Goal: Complete application form

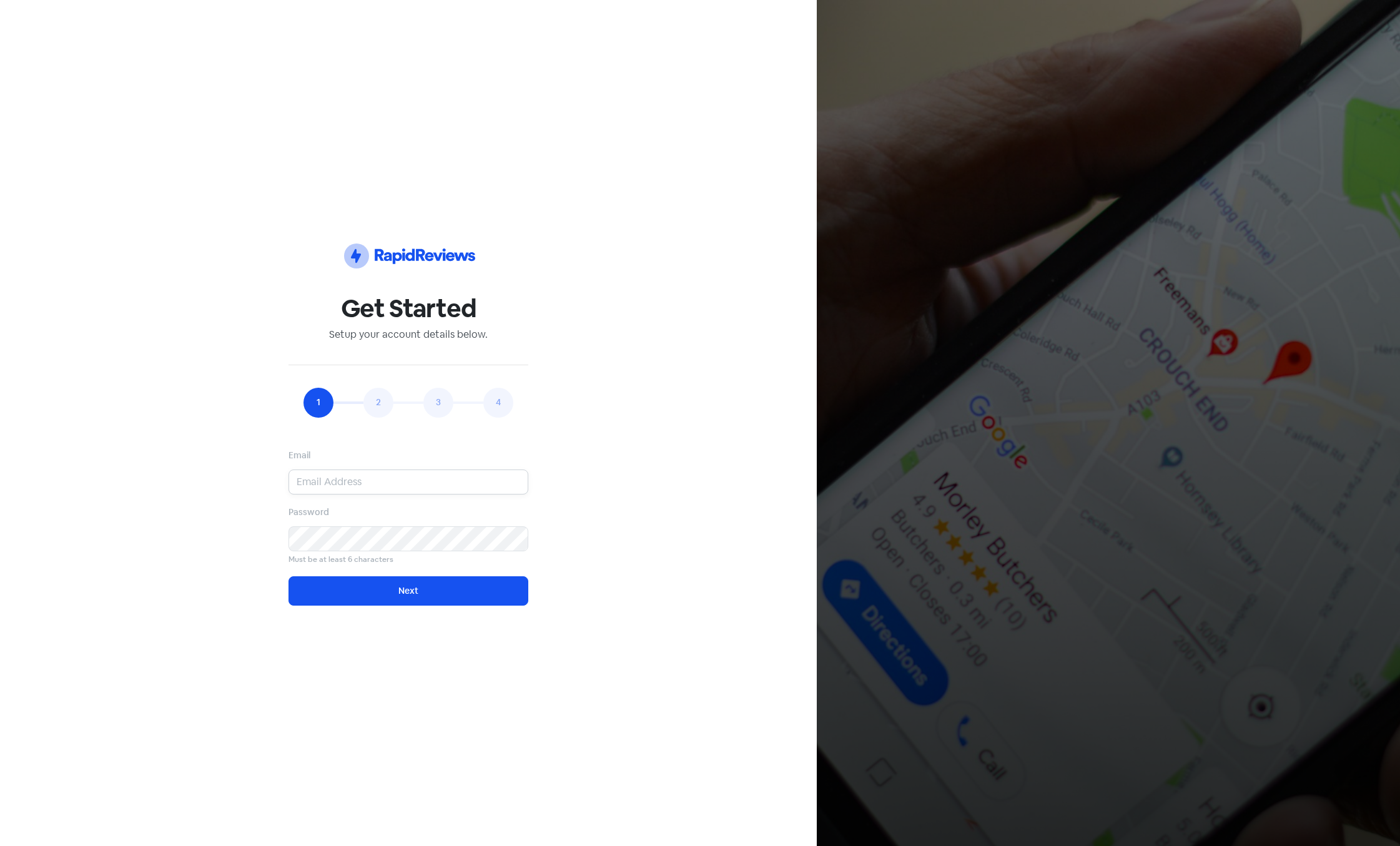
click at [350, 483] on input "email" at bounding box center [408, 482] width 239 height 25
click at [355, 479] on input "[EMAIL_ADDRESS][DOMAIN_NAME]" at bounding box center [408, 482] width 239 height 25
type input "abbeyards@sgmail.com"
click at [372, 593] on button "Next" at bounding box center [408, 590] width 239 height 29
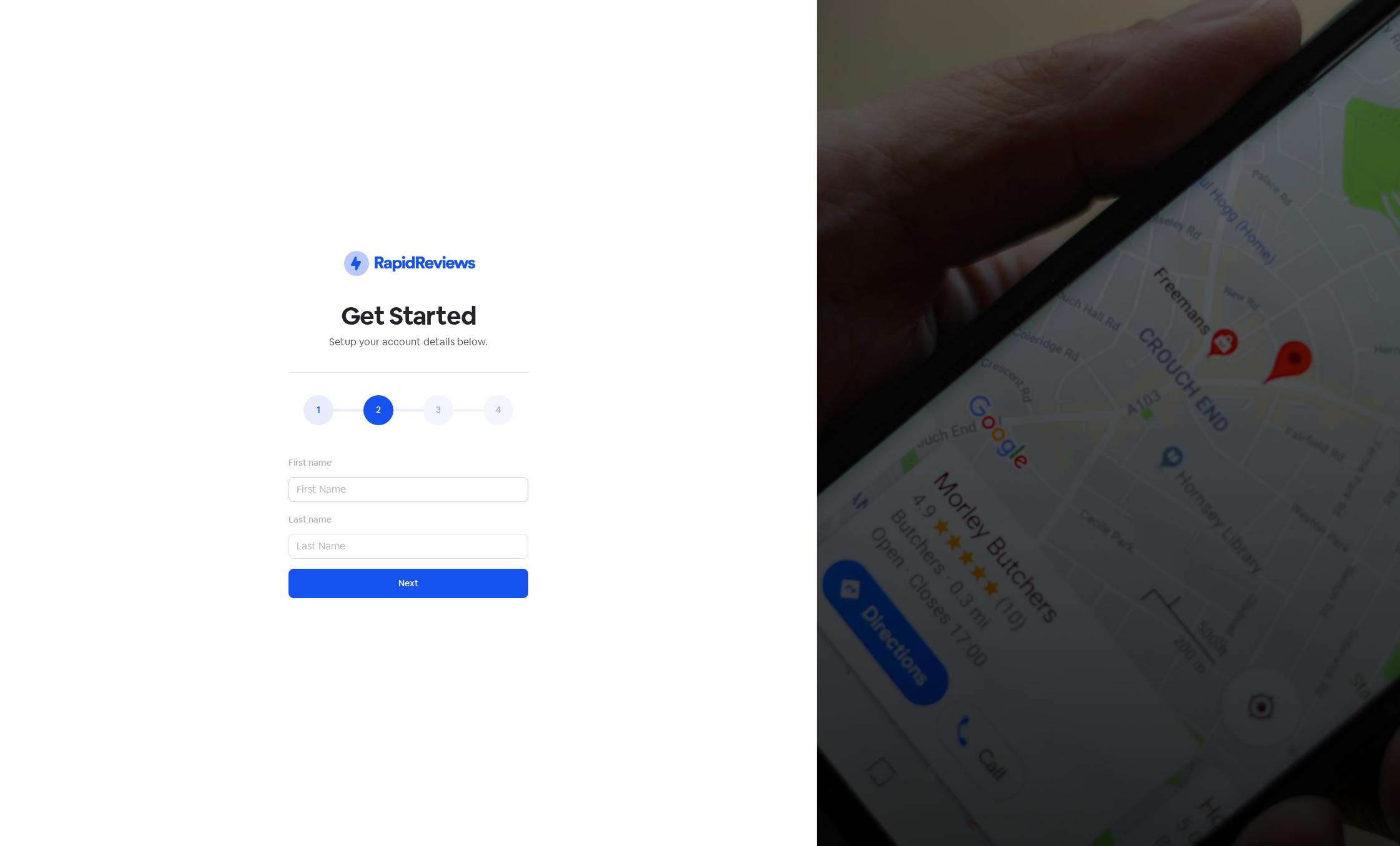
click at [361, 484] on input "text" at bounding box center [408, 489] width 239 height 25
type input "a"
click at [354, 545] on input "text" at bounding box center [408, 546] width 239 height 25
type input "s"
click at [366, 592] on button "Next" at bounding box center [408, 583] width 239 height 29
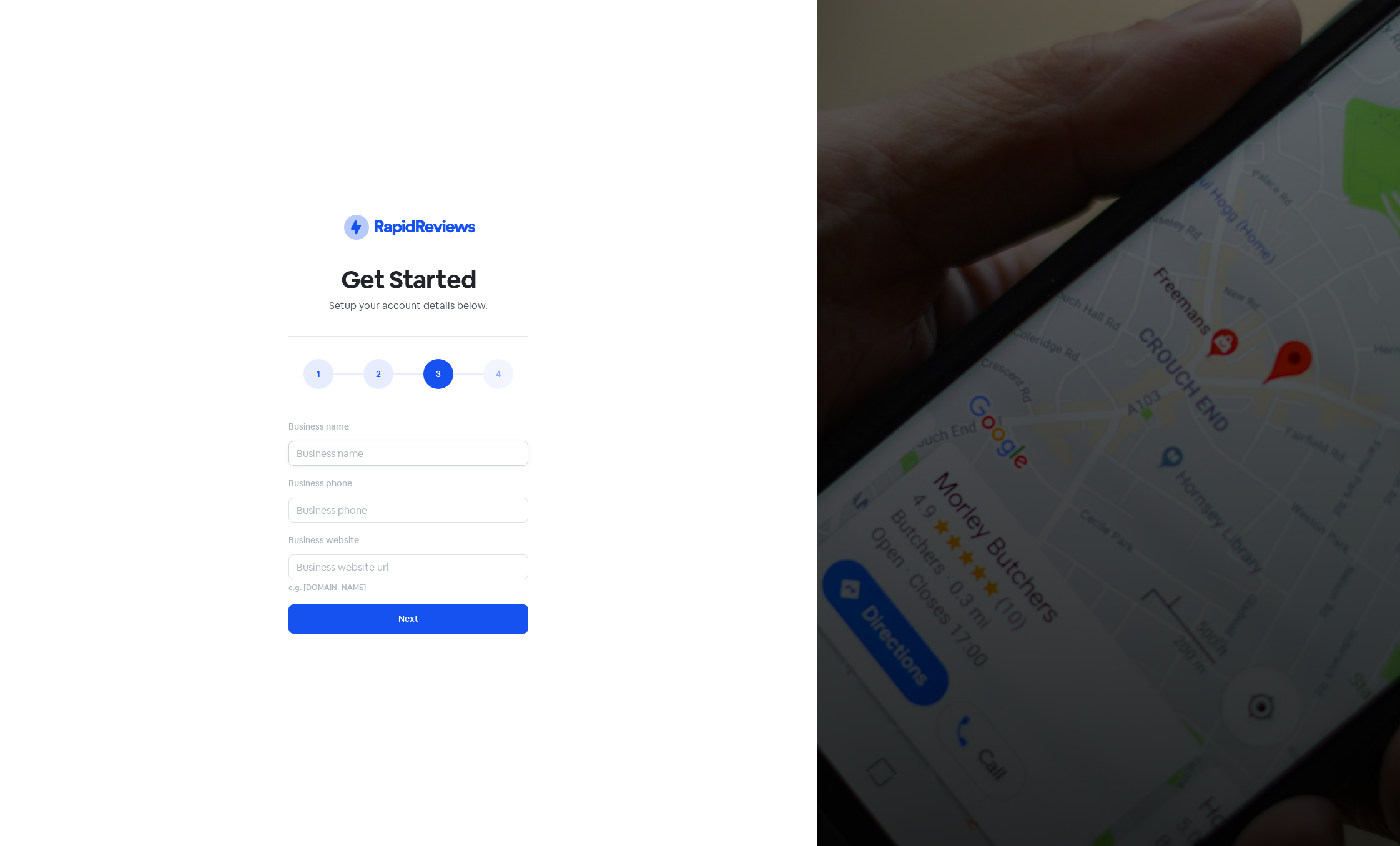
click at [470, 445] on input "text" at bounding box center [408, 453] width 239 height 25
type input "a"
click at [450, 506] on input "text" at bounding box center [408, 510] width 239 height 25
type input "a"
click at [437, 568] on input "text" at bounding box center [408, 567] width 239 height 25
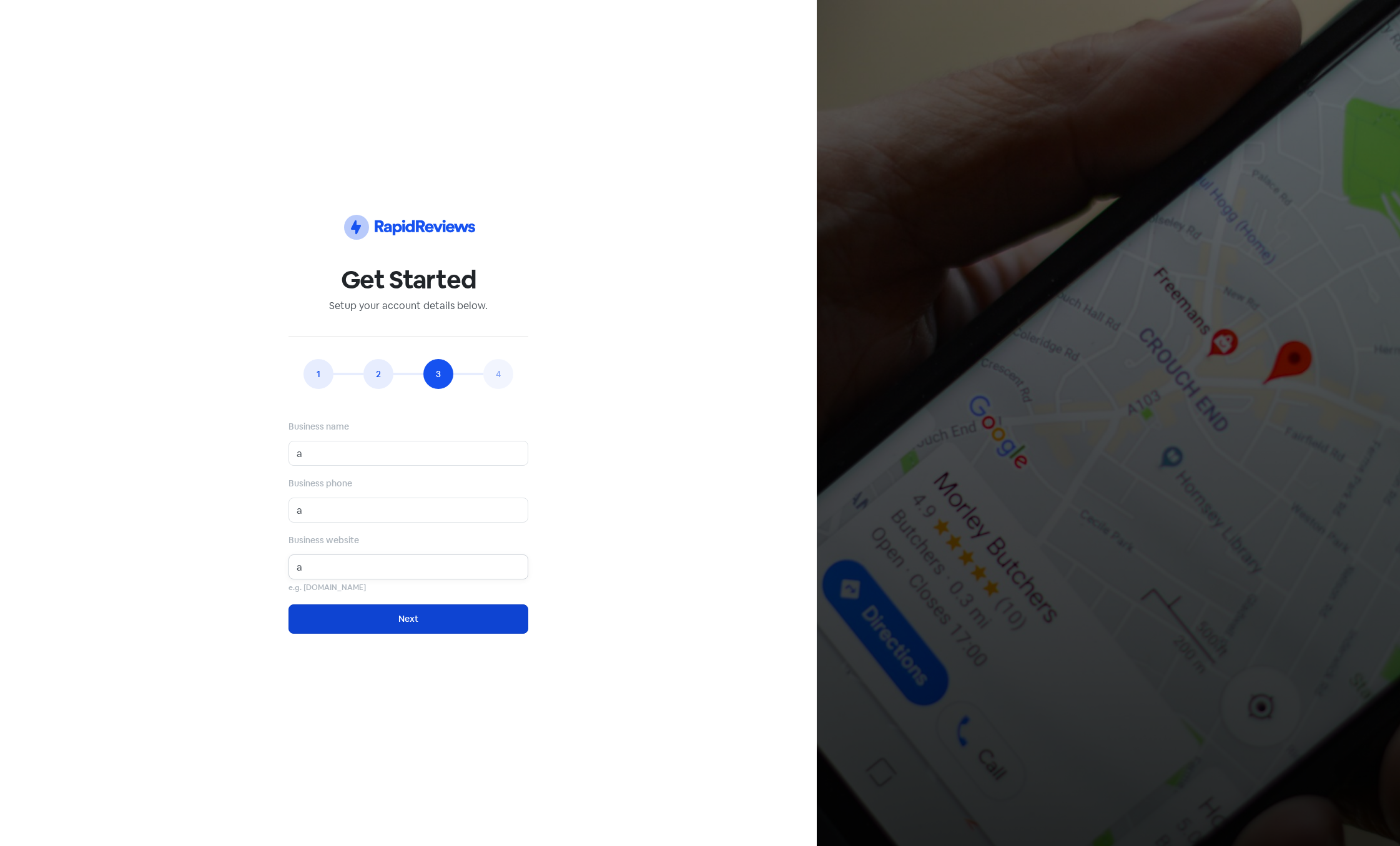
type input "a"
click at [429, 614] on button "Next" at bounding box center [408, 619] width 239 height 29
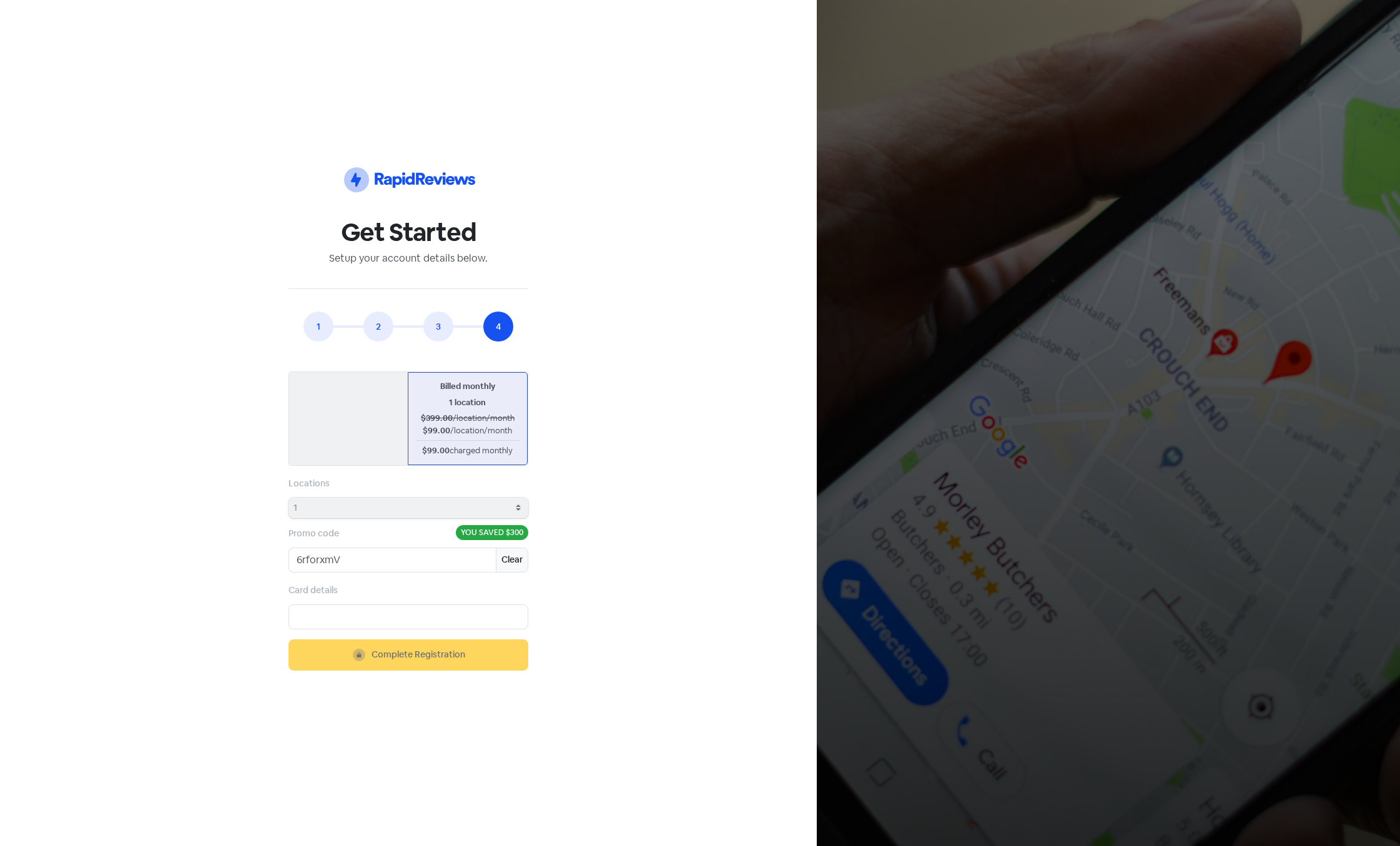
click at [737, 140] on div "Icon For Thunder-circle Get Started Setup your account details below. 1 2 3 4 E…" at bounding box center [408, 423] width 727 height 786
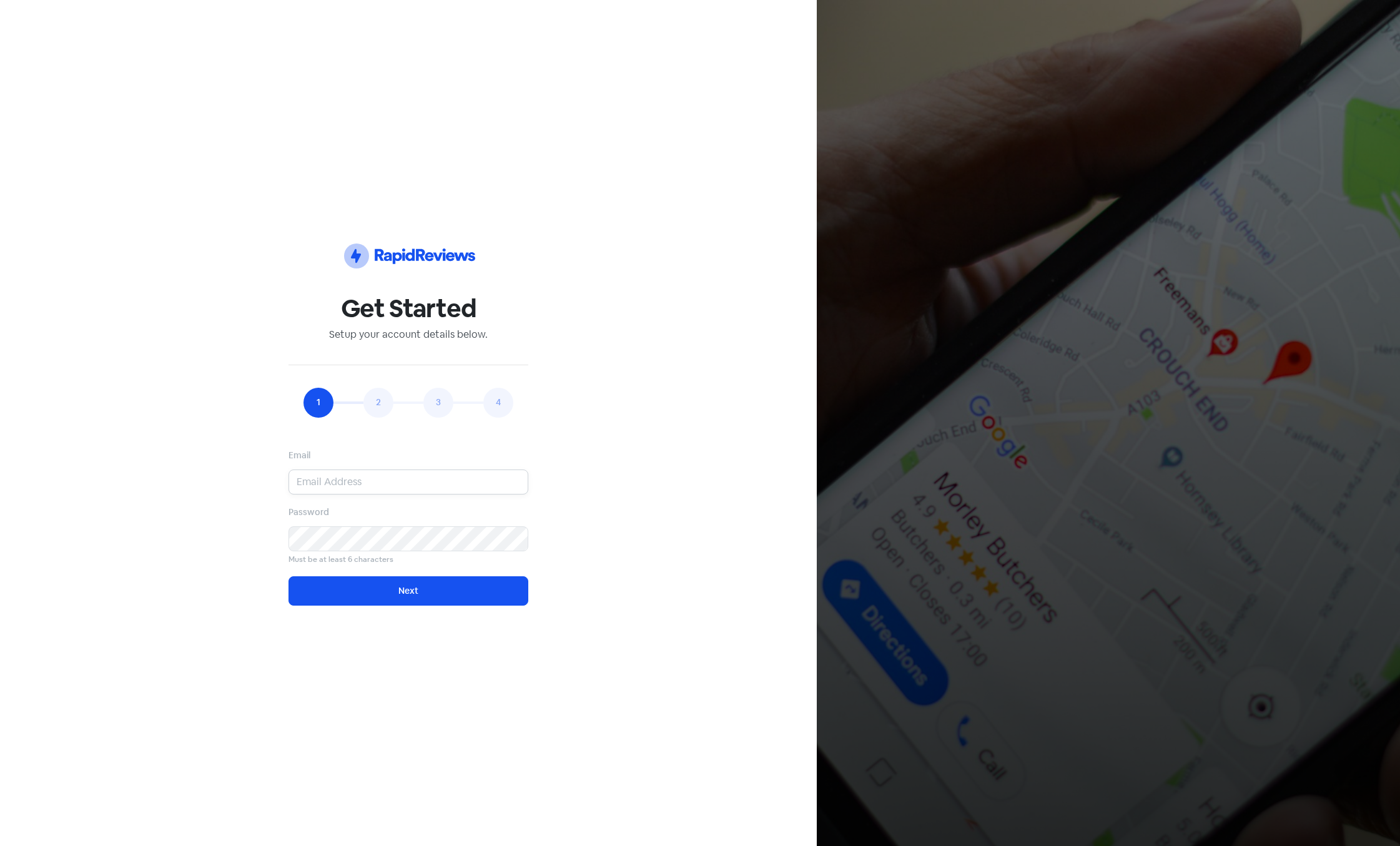
click at [328, 484] on input "email" at bounding box center [408, 482] width 239 height 25
click at [362, 483] on input "[EMAIL_ADDRESS][DOMAIN_NAME]" at bounding box center [408, 482] width 239 height 25
type input "[EMAIL_ADDRESS][DOMAIN_NAME]"
click at [169, 535] on div "Icon For Thunder-circle Get Started Setup your account details below. 1 2 3 4 E…" at bounding box center [408, 423] width 727 height 786
click at [372, 593] on button "Next" at bounding box center [408, 590] width 239 height 29
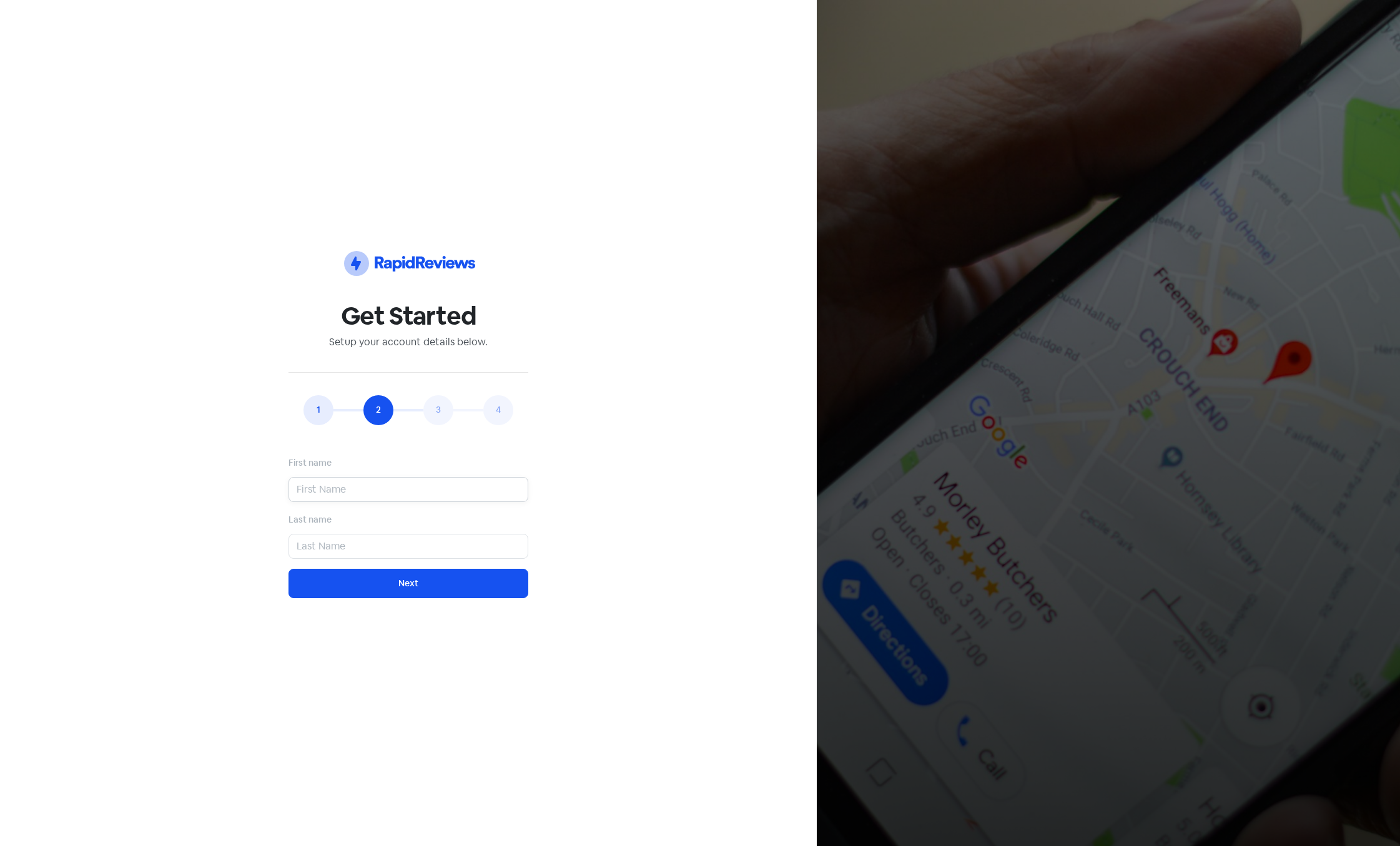
click at [369, 496] on input "text" at bounding box center [408, 489] width 239 height 25
type input "a"
click at [370, 546] on input "text" at bounding box center [408, 546] width 239 height 25
type input "a"
click at [372, 598] on div "Icon For Thunder-circle Get Started Setup your account details below. 1 2 3 4 E…" at bounding box center [408, 423] width 727 height 786
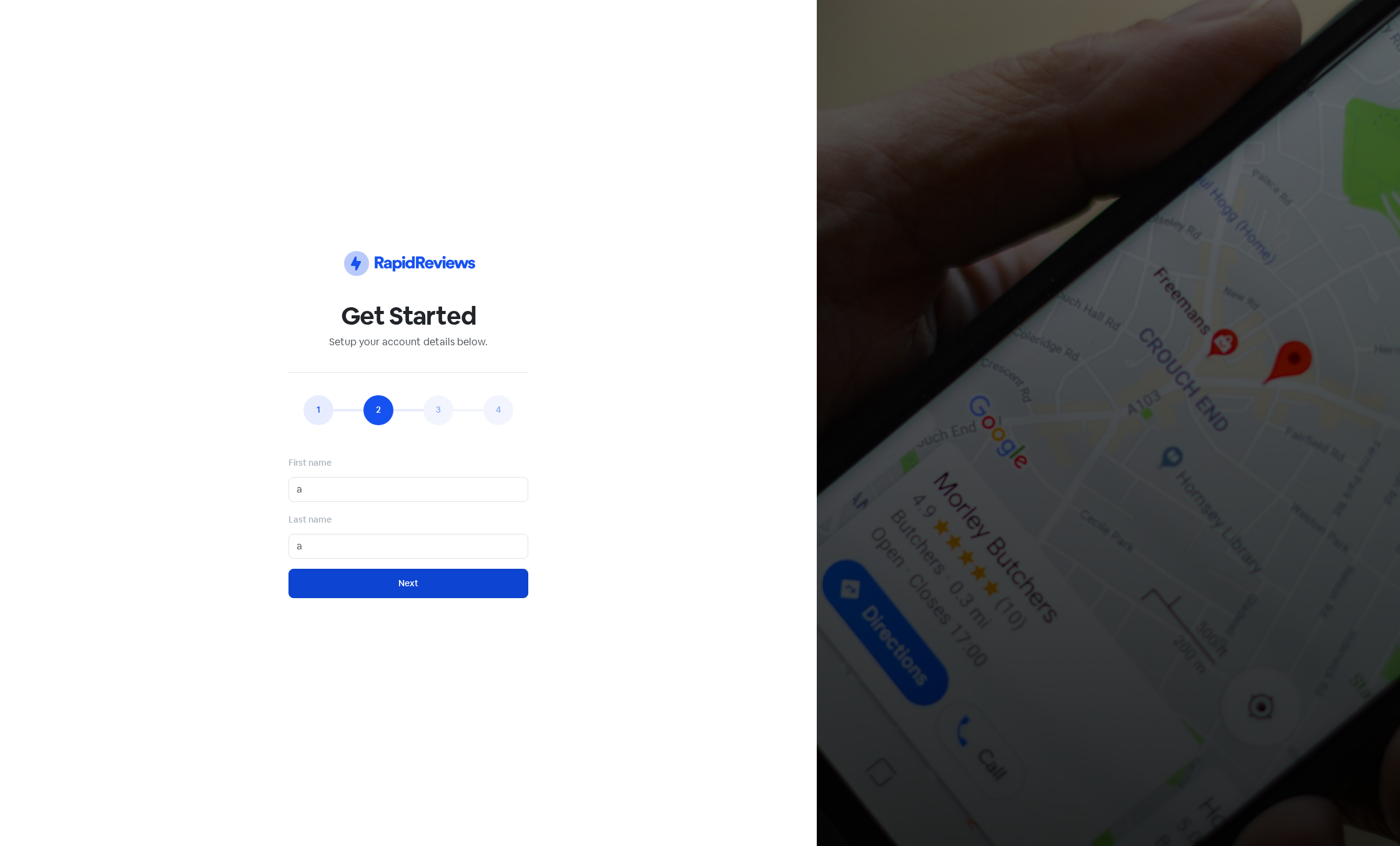
click at [361, 585] on button "Next" at bounding box center [408, 583] width 239 height 29
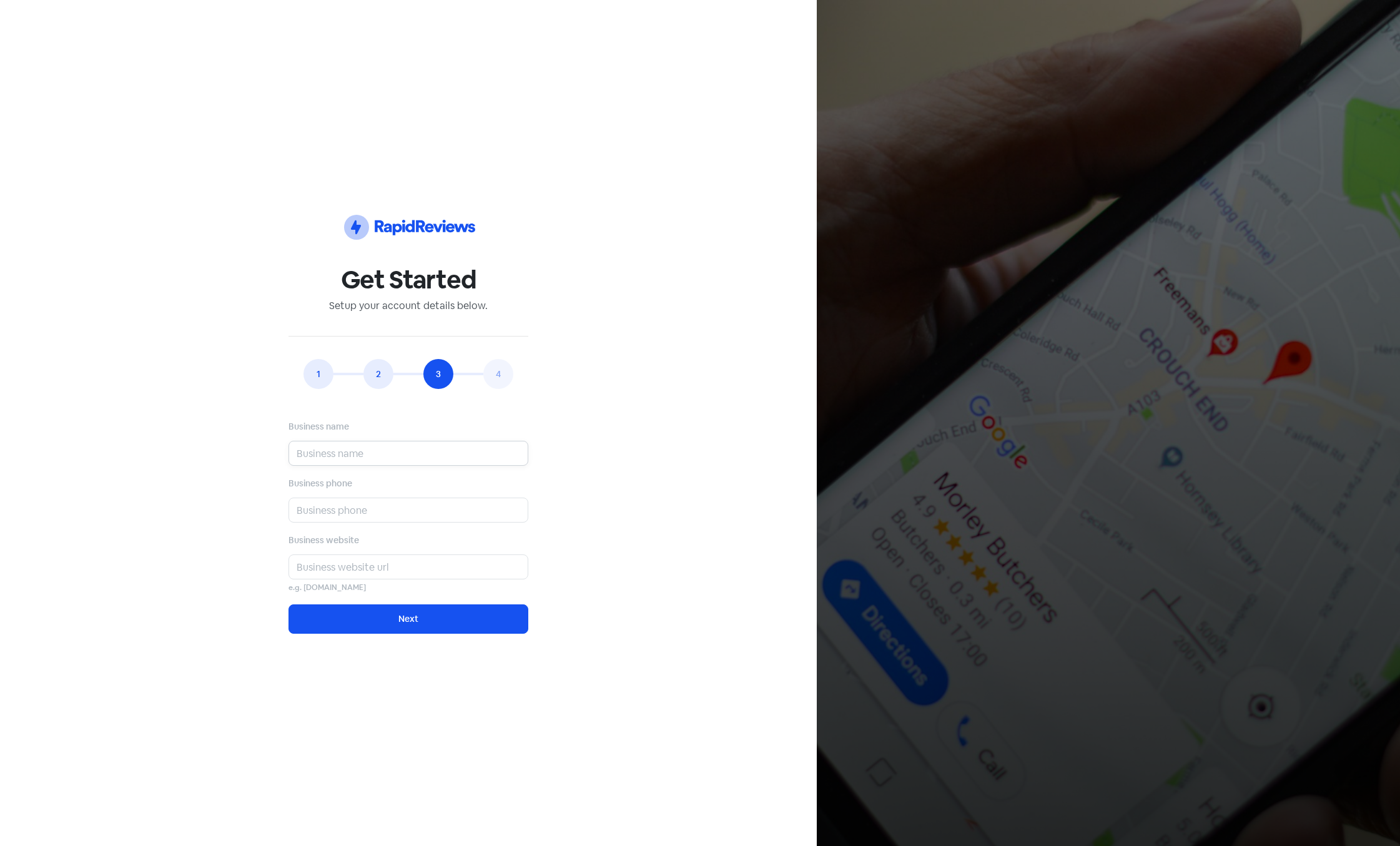
click at [353, 451] on input "text" at bounding box center [408, 453] width 239 height 25
type input "a"
click at [355, 500] on input "text" at bounding box center [408, 510] width 239 height 25
type input "a"
click at [357, 567] on input "text" at bounding box center [408, 567] width 239 height 25
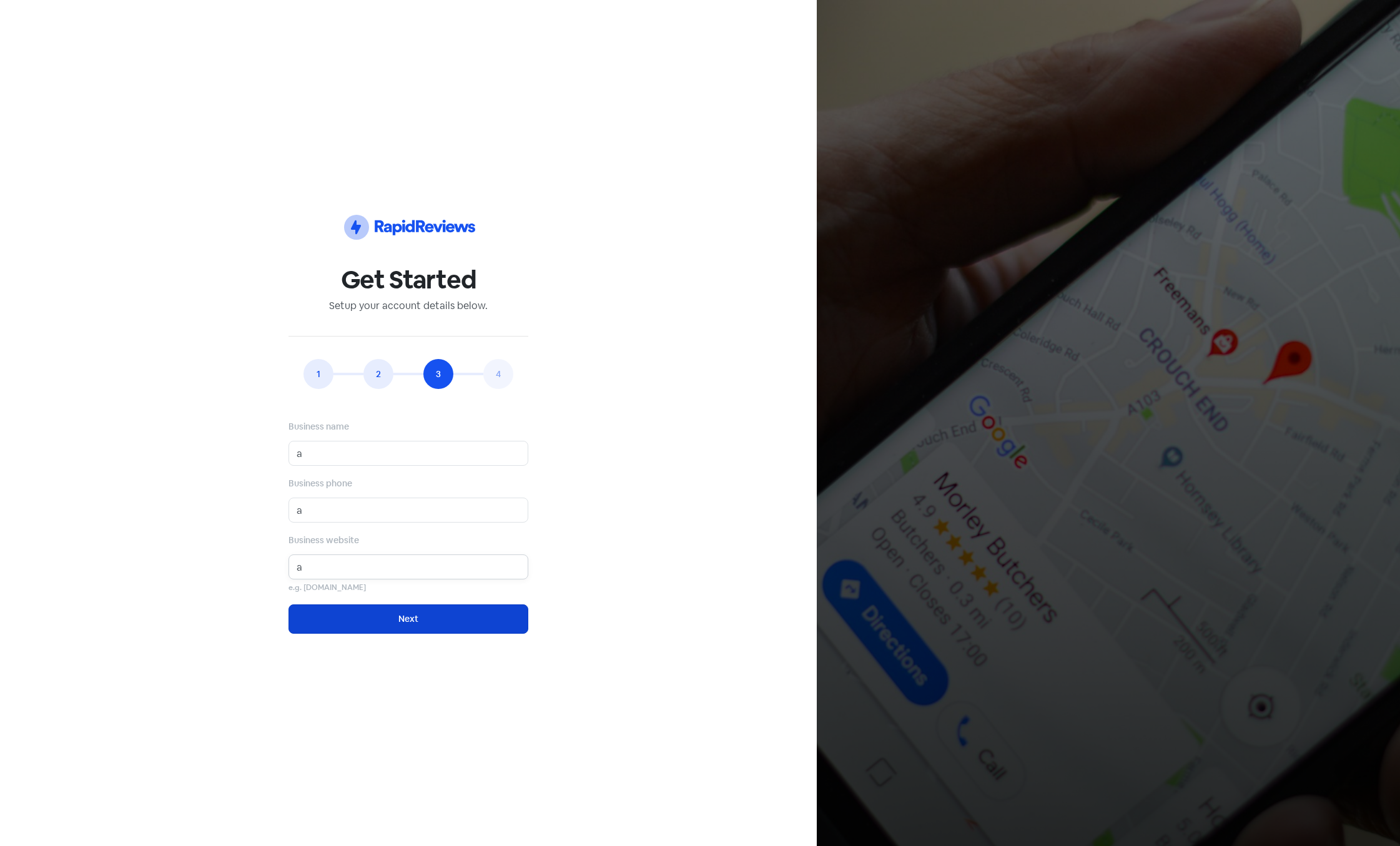
type input "a"
click at [374, 625] on button "Next" at bounding box center [408, 619] width 239 height 29
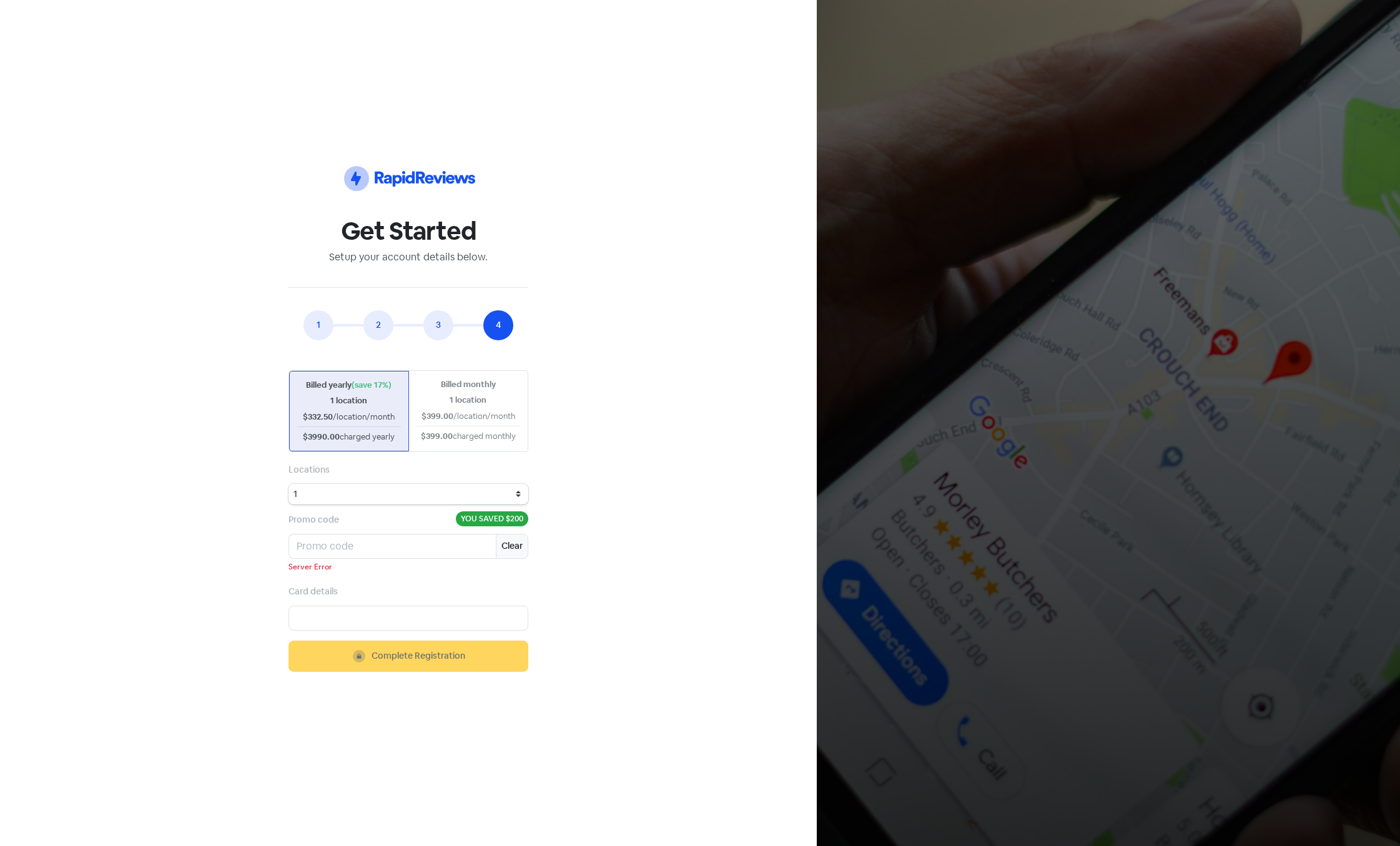
click at [761, 241] on div "Icon For Thunder-circle Get Started Setup your account details below. 1 2 3 4 E…" at bounding box center [408, 423] width 727 height 786
click at [645, 142] on div "Icon For Thunder-circle Get Started Setup your account details below. 1 2 3 4 E…" at bounding box center [408, 423] width 727 height 786
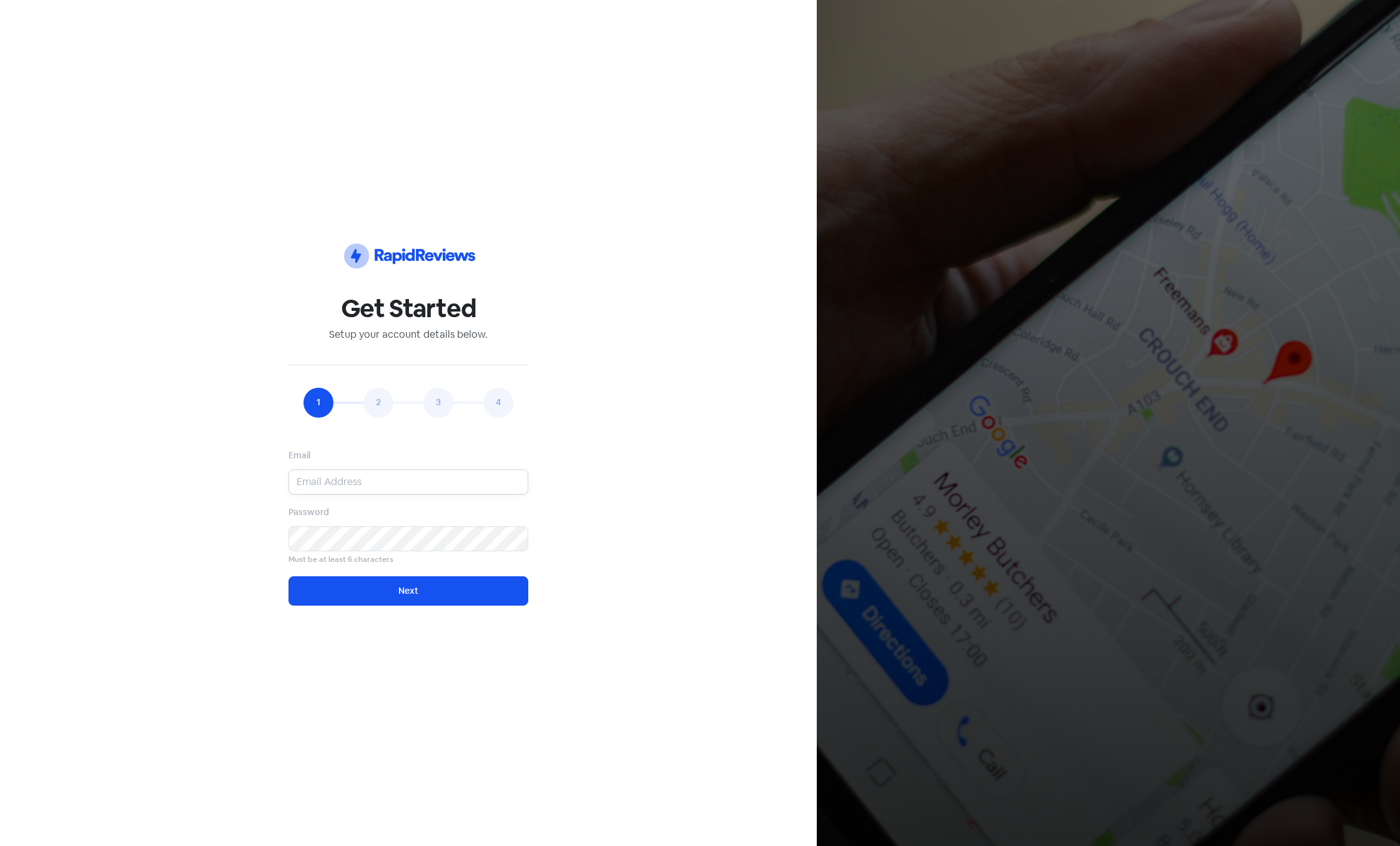
click at [322, 483] on input "email" at bounding box center [408, 482] width 239 height 25
click at [359, 480] on input "[EMAIL_ADDRESS][DOMAIN_NAME]" at bounding box center [408, 482] width 239 height 25
type input "[EMAIL_ADDRESS][DOMAIN_NAME]"
click at [353, 591] on button "Next" at bounding box center [408, 590] width 239 height 29
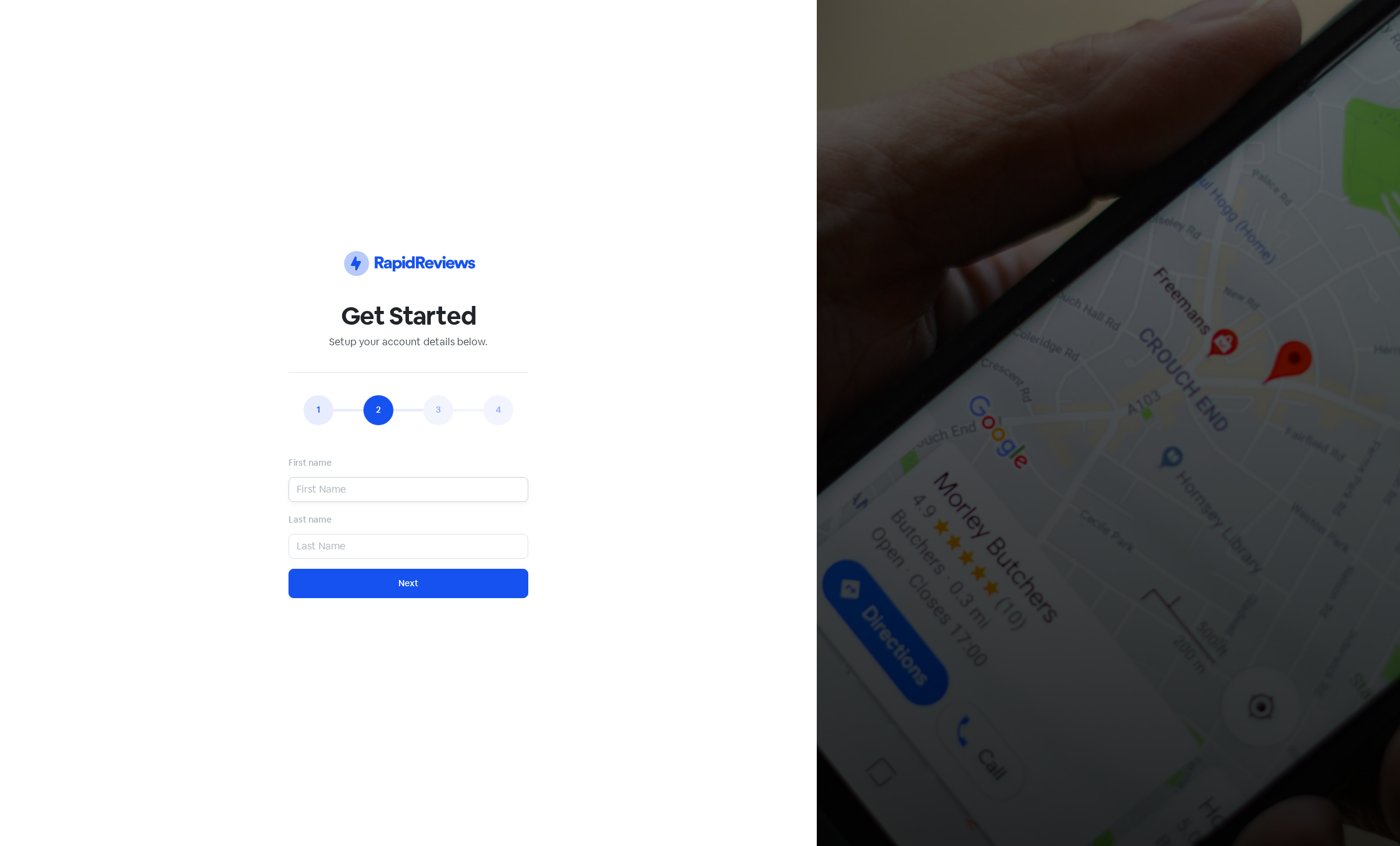
click at [347, 490] on input "text" at bounding box center [408, 489] width 239 height 25
type input "a"
click at [339, 549] on input "text" at bounding box center [408, 546] width 239 height 25
type input "a"
click at [348, 580] on button "Next" at bounding box center [408, 583] width 239 height 29
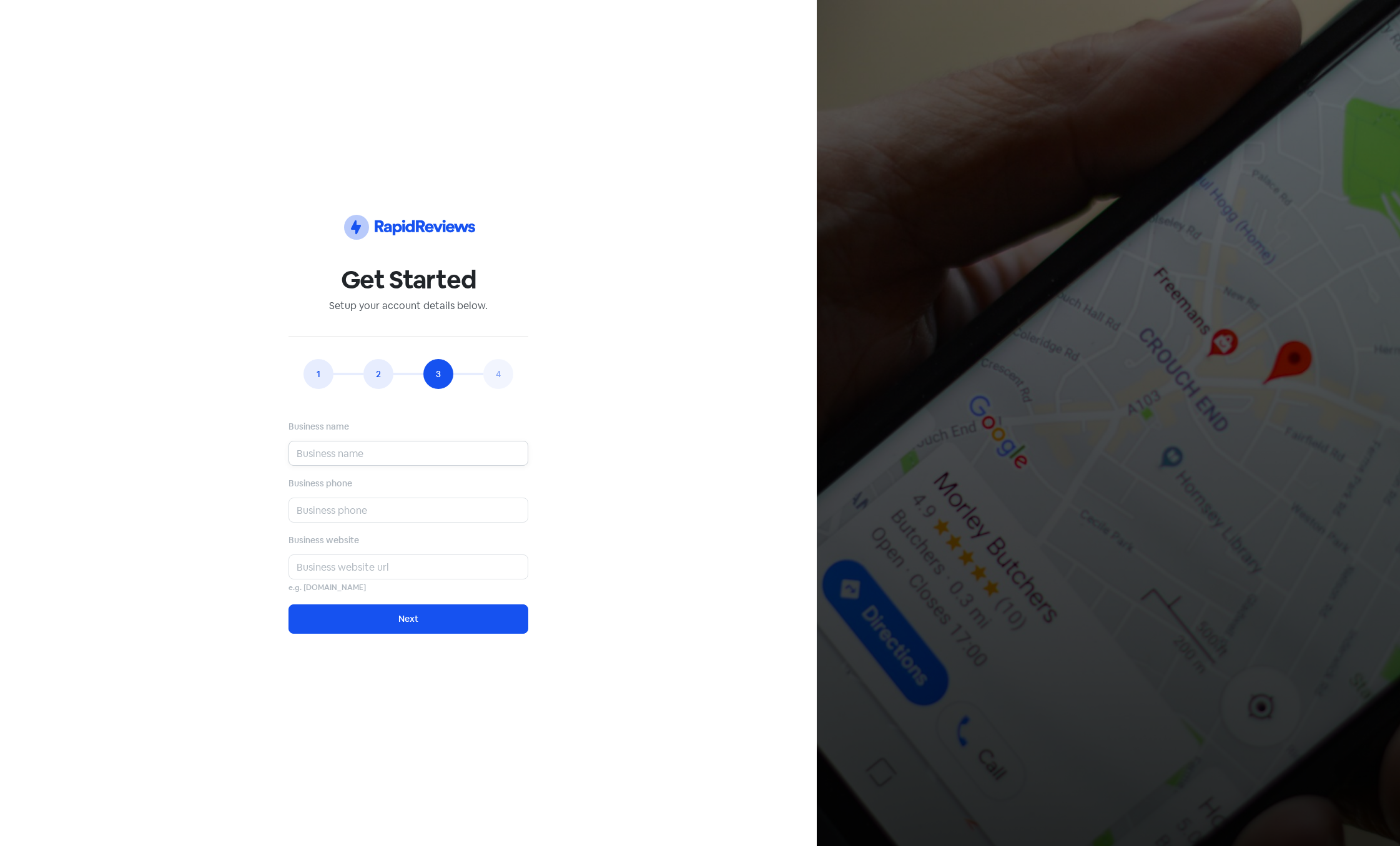
click at [349, 455] on input "text" at bounding box center [408, 453] width 239 height 25
type input "a"
click at [346, 519] on input "text" at bounding box center [408, 510] width 239 height 25
type input "a"
click at [349, 564] on input "text" at bounding box center [408, 567] width 239 height 25
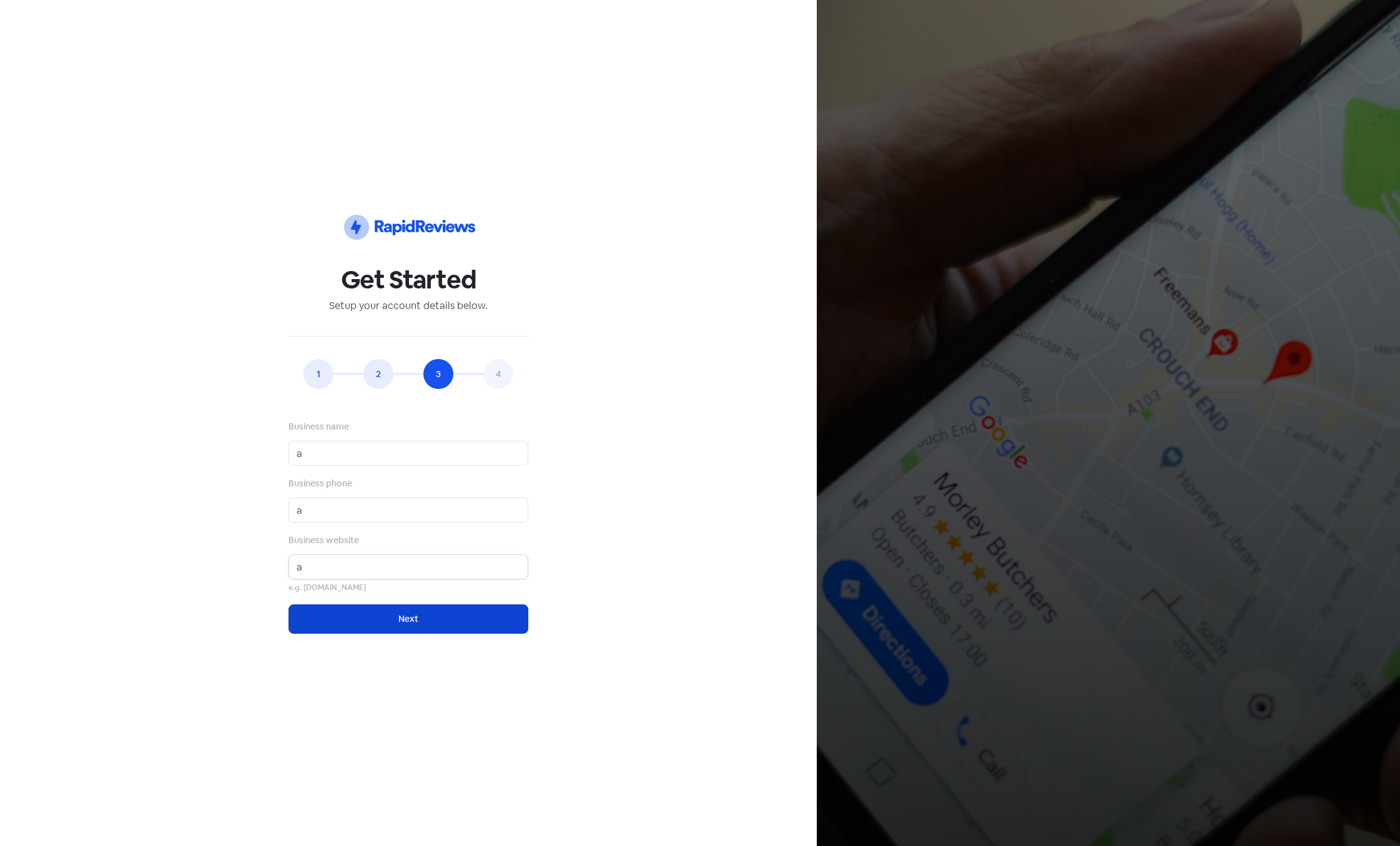
type input "a"
click at [393, 619] on button "Next" at bounding box center [408, 619] width 239 height 29
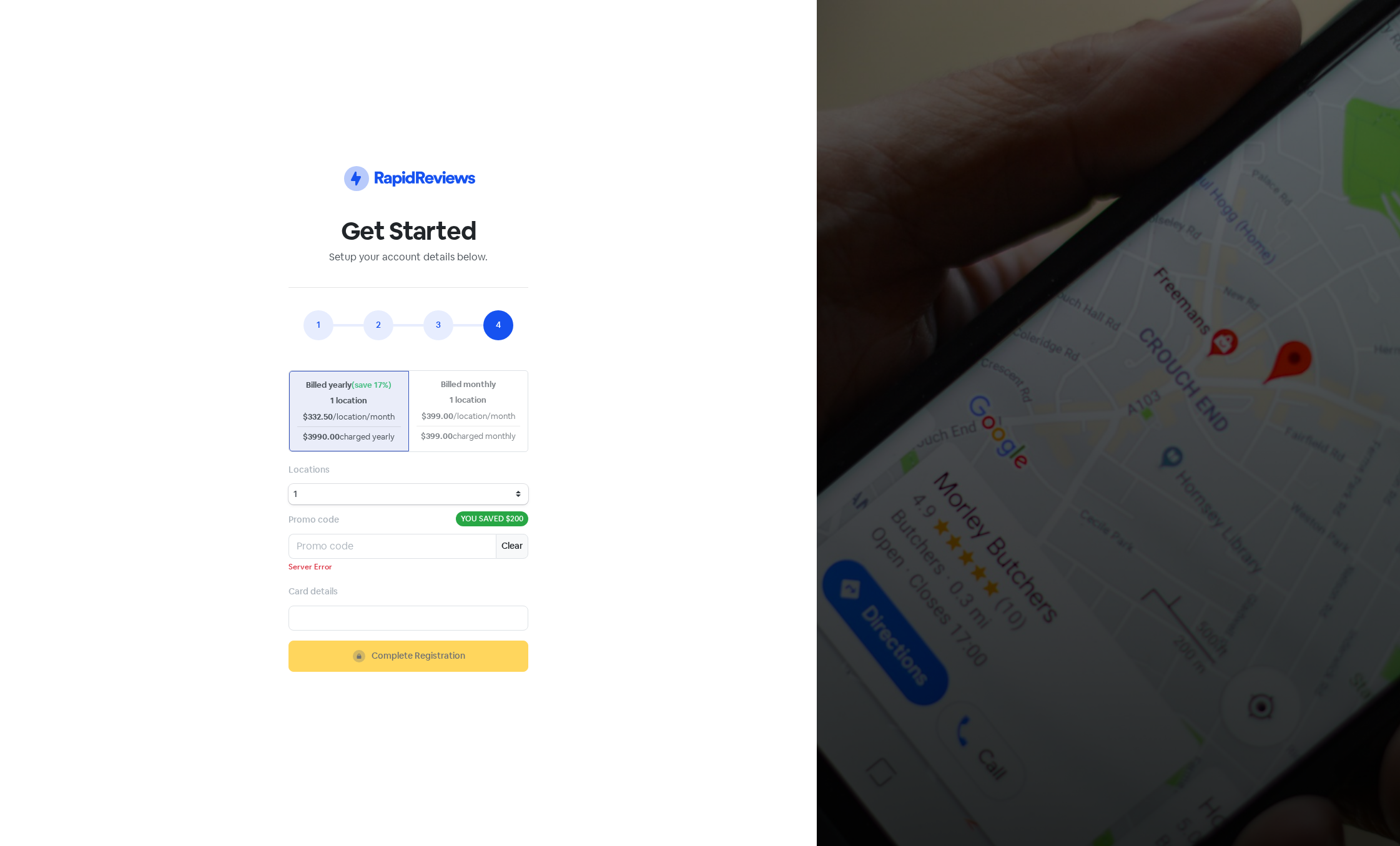
click at [626, 194] on div "Icon For Thunder-circle Get Started Setup your account details below. 1 2 3 4 E…" at bounding box center [408, 423] width 727 height 786
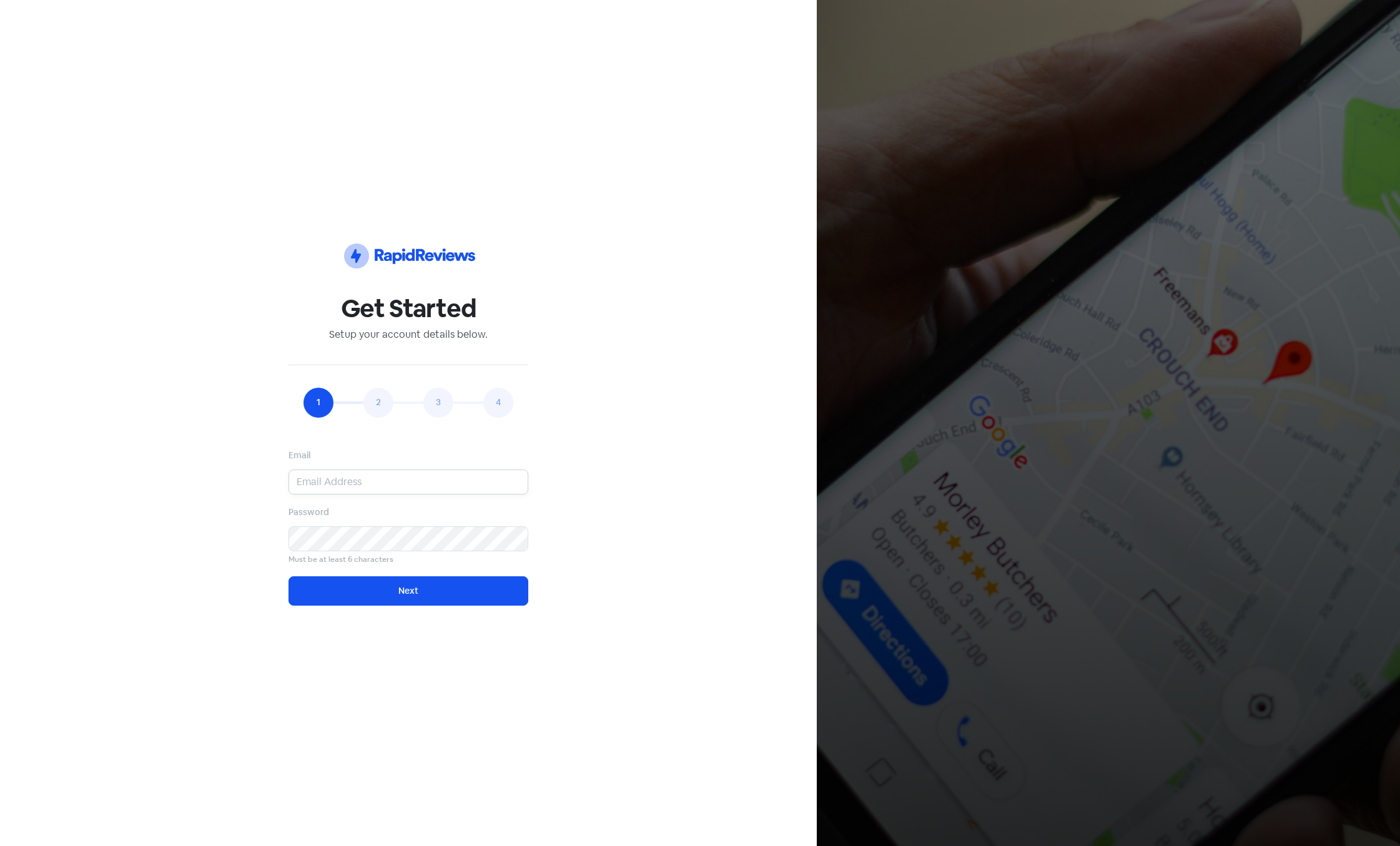
click at [338, 479] on input "email" at bounding box center [408, 482] width 239 height 25
click at [364, 480] on input "[EMAIL_ADDRESS][DOMAIN_NAME]" at bounding box center [408, 482] width 239 height 25
type input "abbeyards@gsmail.com"
click at [352, 589] on button "Next" at bounding box center [408, 590] width 239 height 29
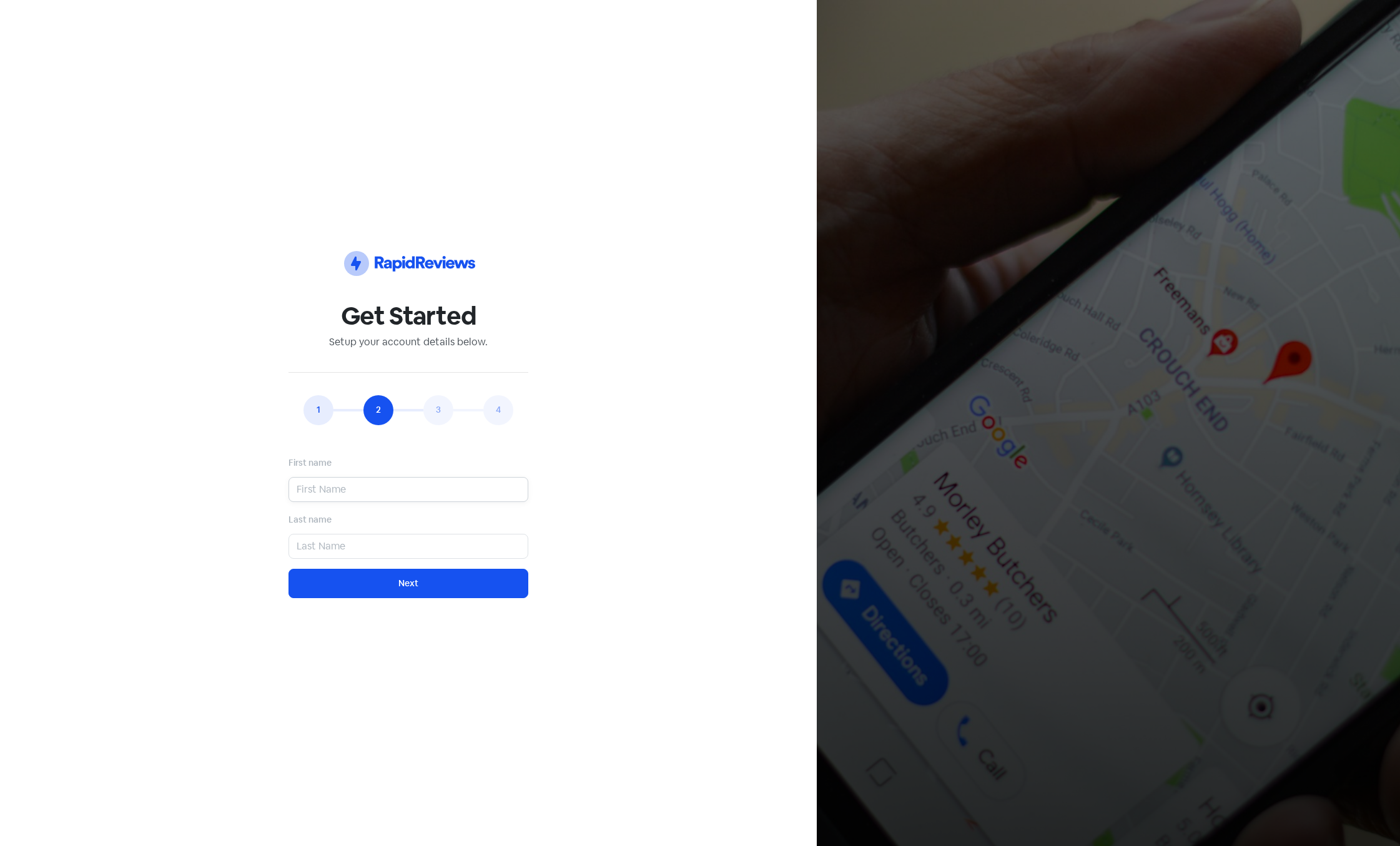
click at [341, 493] on input "text" at bounding box center [408, 489] width 239 height 25
type input "s"
click at [344, 554] on input "text" at bounding box center [408, 546] width 239 height 25
type input "s"
click at [359, 580] on button "Next" at bounding box center [408, 583] width 239 height 29
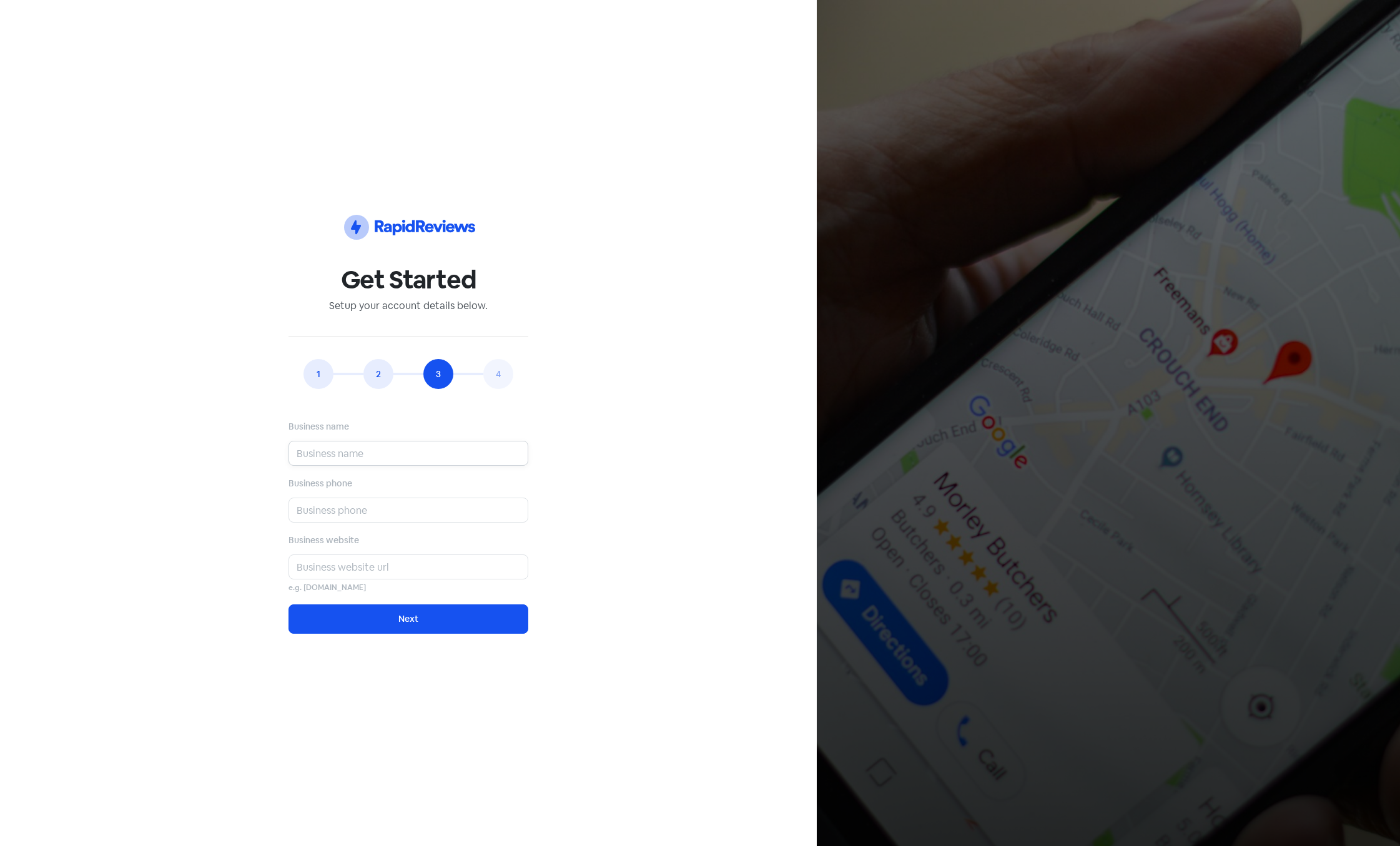
click at [356, 446] on input "text" at bounding box center [408, 453] width 239 height 25
type input "s"
click at [357, 521] on input "text" at bounding box center [408, 510] width 239 height 25
type input "s"
click at [359, 566] on input "text" at bounding box center [408, 567] width 239 height 25
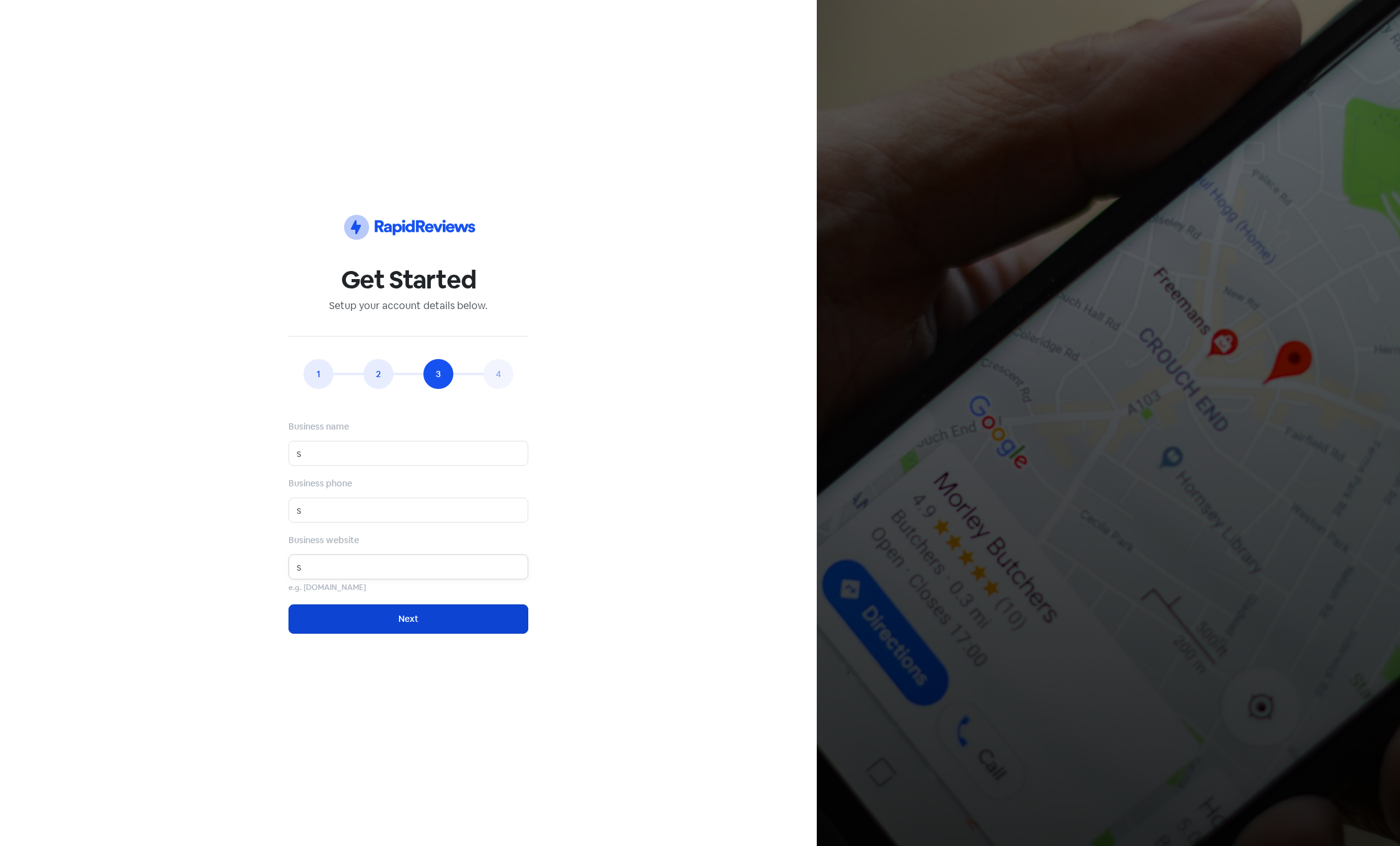
type input "s"
click at [366, 614] on button "Next" at bounding box center [408, 619] width 239 height 29
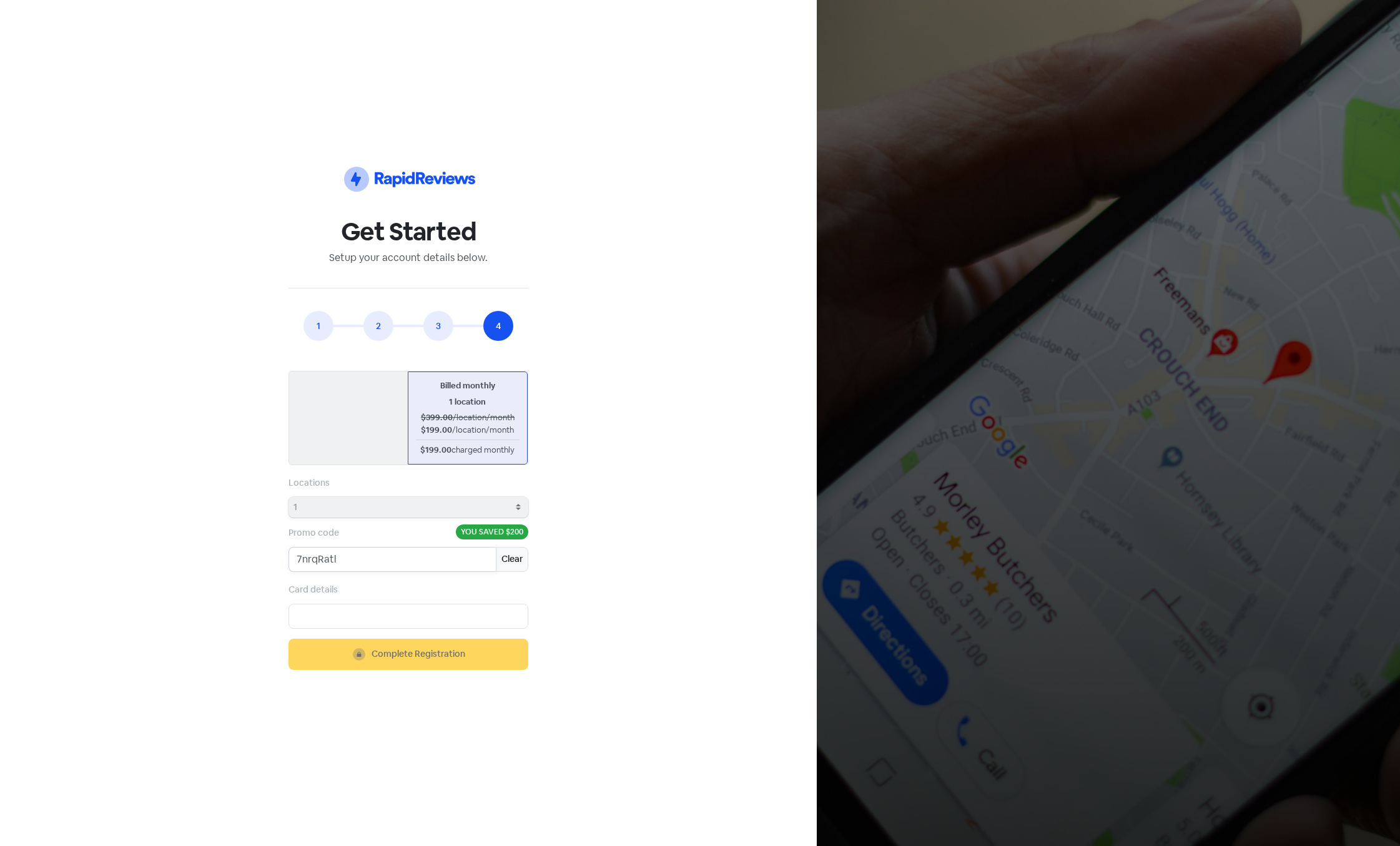
drag, startPoint x: 387, startPoint y: 559, endPoint x: 276, endPoint y: 553, distance: 111.2
click at [288, 553] on input "7nrqRatl" at bounding box center [392, 559] width 208 height 25
paste input "AUG25"
type input "AUG25"
click at [516, 561] on button "Clear" at bounding box center [512, 559] width 33 height 25
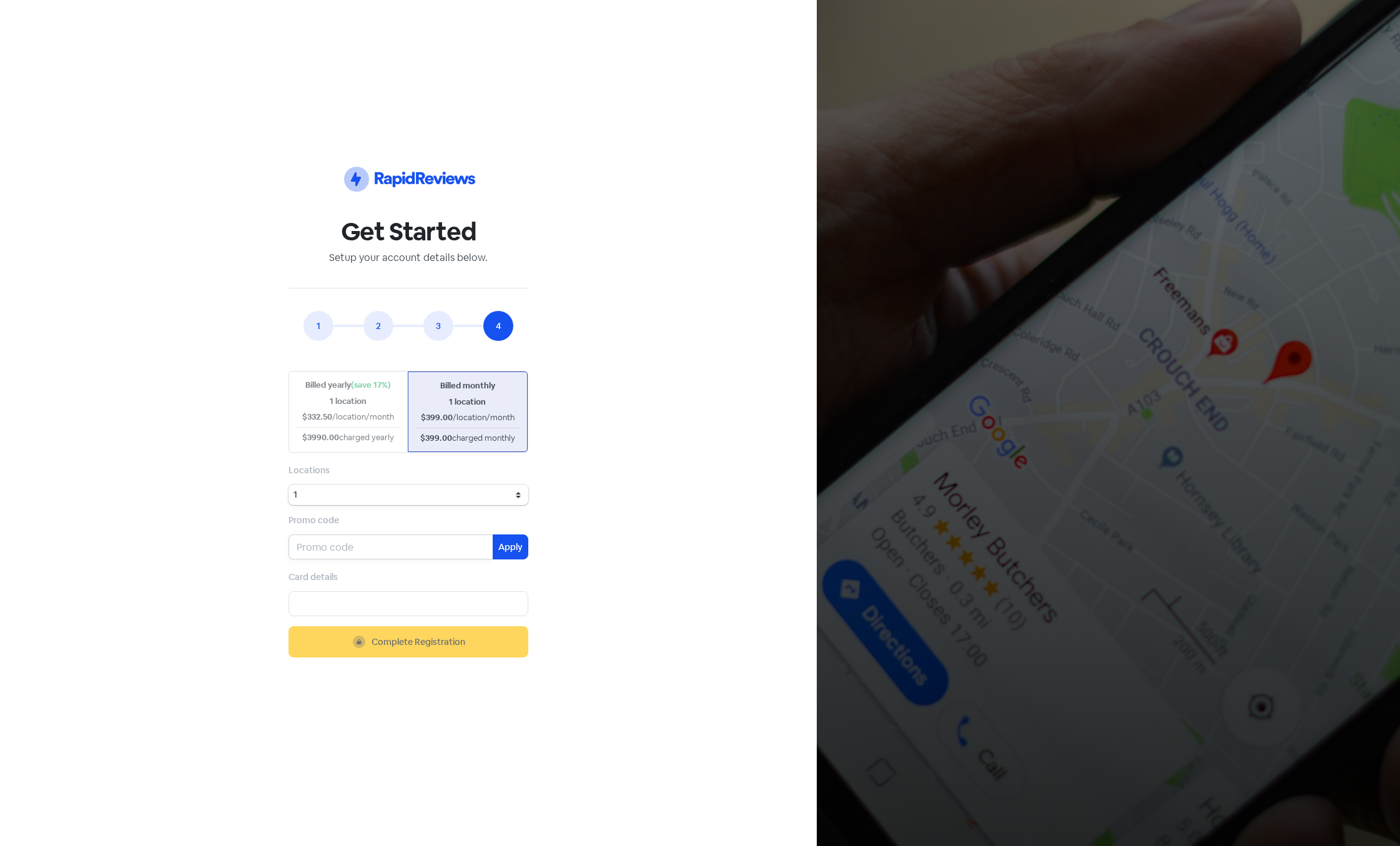
click at [408, 544] on input "text" at bounding box center [391, 547] width 204 height 25
paste input "AUG25"
type input "AUG25"
click at [514, 546] on button "Apply" at bounding box center [510, 547] width 36 height 25
click at [589, 211] on div "Icon For Thunder-circle Get Started Setup your account details below. 1 2 3 4 E…" at bounding box center [408, 423] width 727 height 786
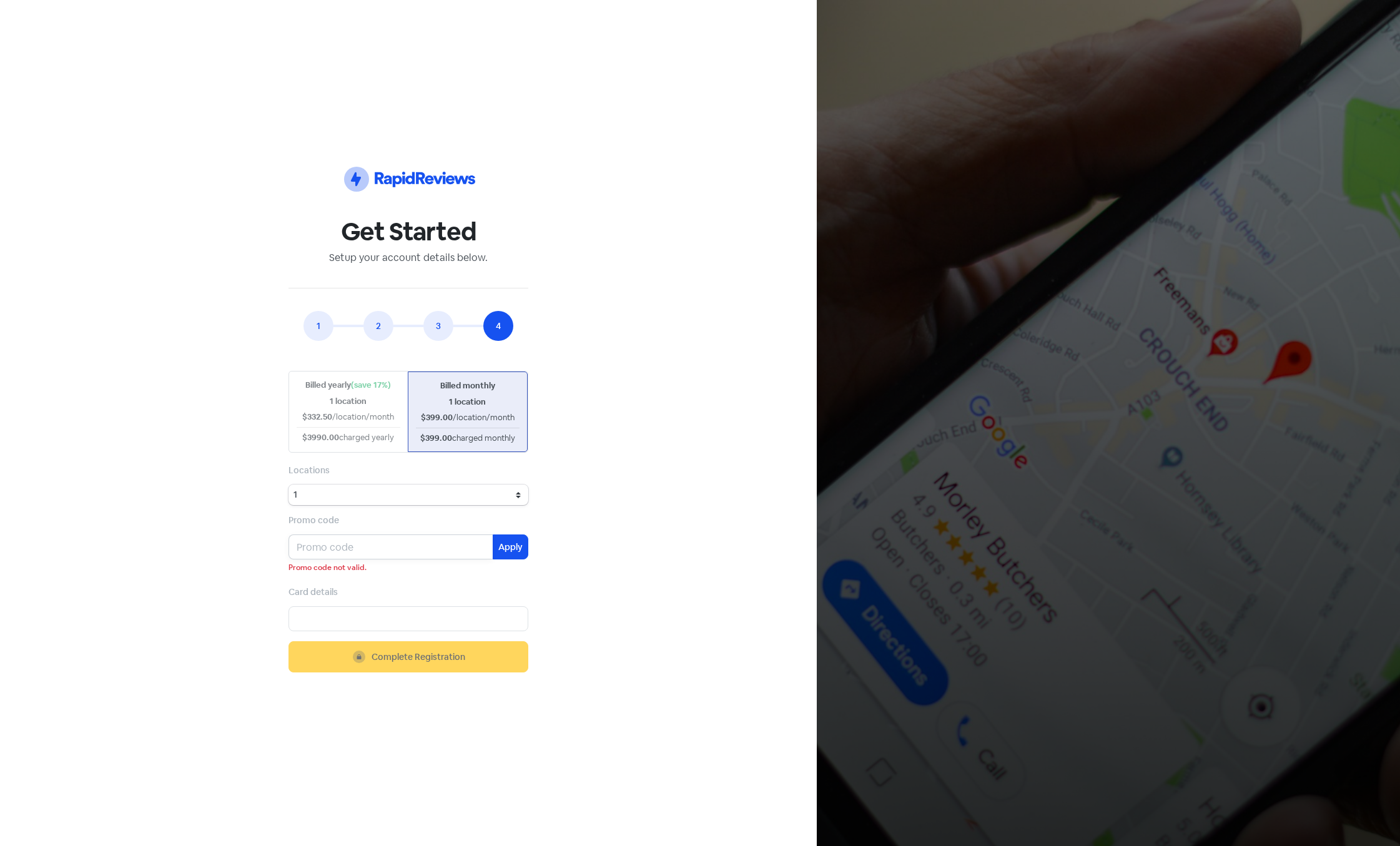
click at [453, 539] on input "text" at bounding box center [391, 547] width 204 height 25
paste input "AUG25"
type input "AUG25"
click at [499, 544] on button "Apply" at bounding box center [510, 547] width 36 height 25
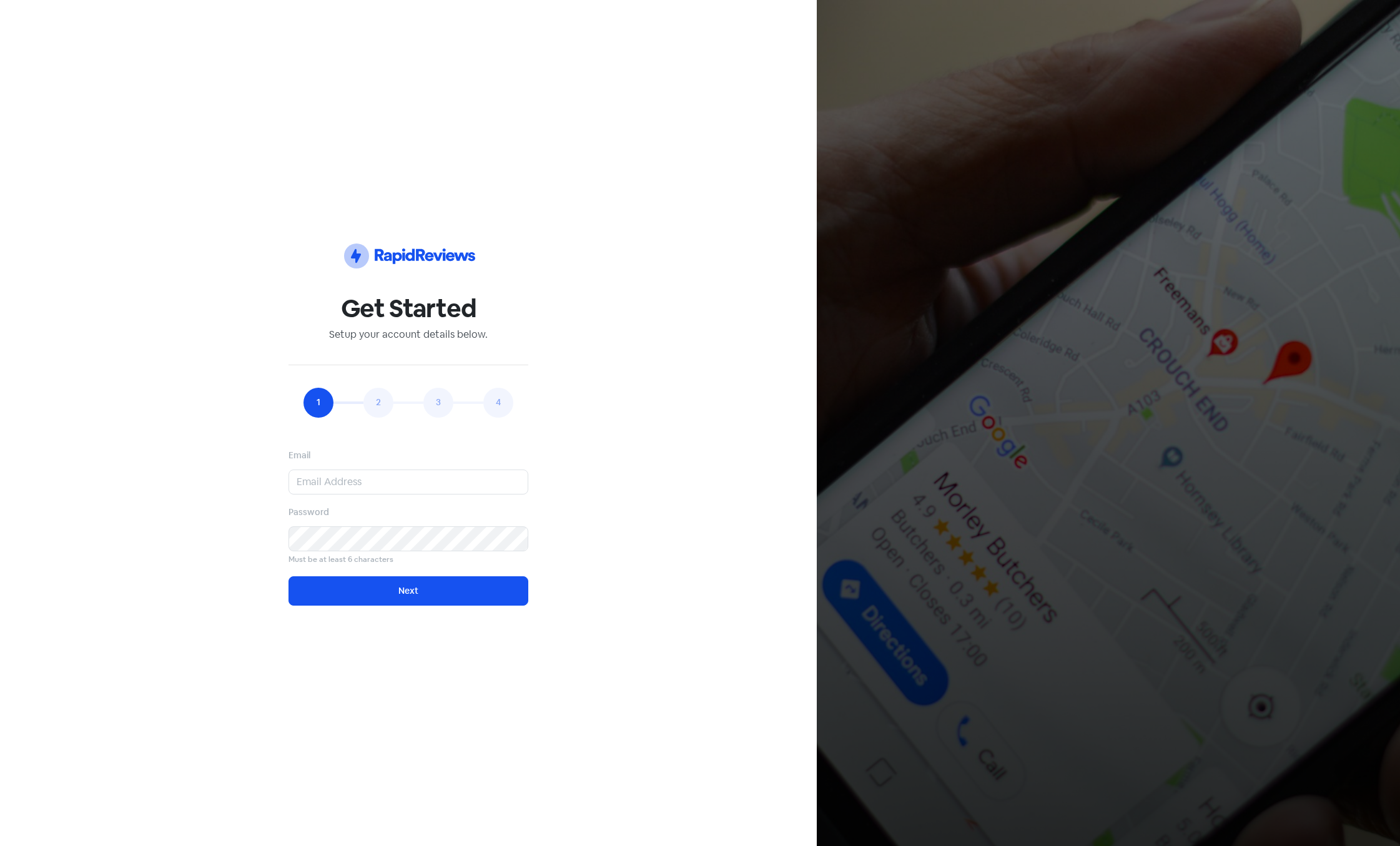
click at [666, 294] on div "Icon For Thunder-circle Get Started Setup your account details below. 1 2 3 4 E…" at bounding box center [408, 423] width 727 height 786
click at [352, 483] on input "email" at bounding box center [408, 482] width 239 height 25
click at [172, 344] on div "Icon For Thunder-circle Get Started Setup your account details below. 1 2 3 4 E…" at bounding box center [408, 423] width 727 height 786
click at [337, 481] on input "email" at bounding box center [408, 482] width 239 height 25
click at [354, 471] on input "[PERSON_NAME][EMAIL_ADDRESS][DOMAIN_NAME]" at bounding box center [408, 482] width 239 height 25
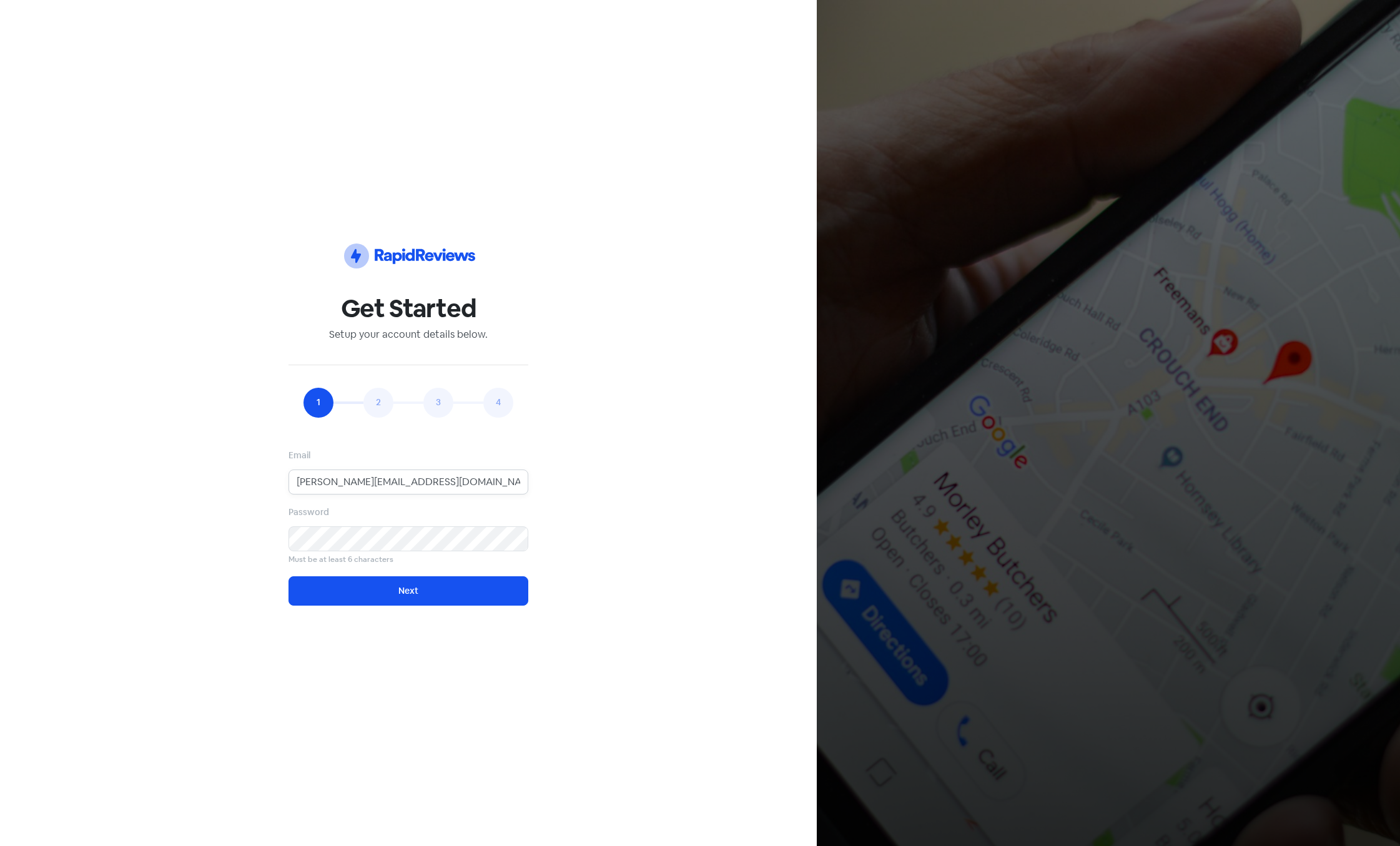
type input "[PERSON_NAME][EMAIL_ADDRESS][DOMAIN_NAME]"
click at [168, 525] on div "Icon For Thunder-circle Get Started Setup your account details below. 1 2 3 4 E…" at bounding box center [408, 423] width 727 height 786
click at [369, 587] on button "Next" at bounding box center [408, 590] width 239 height 29
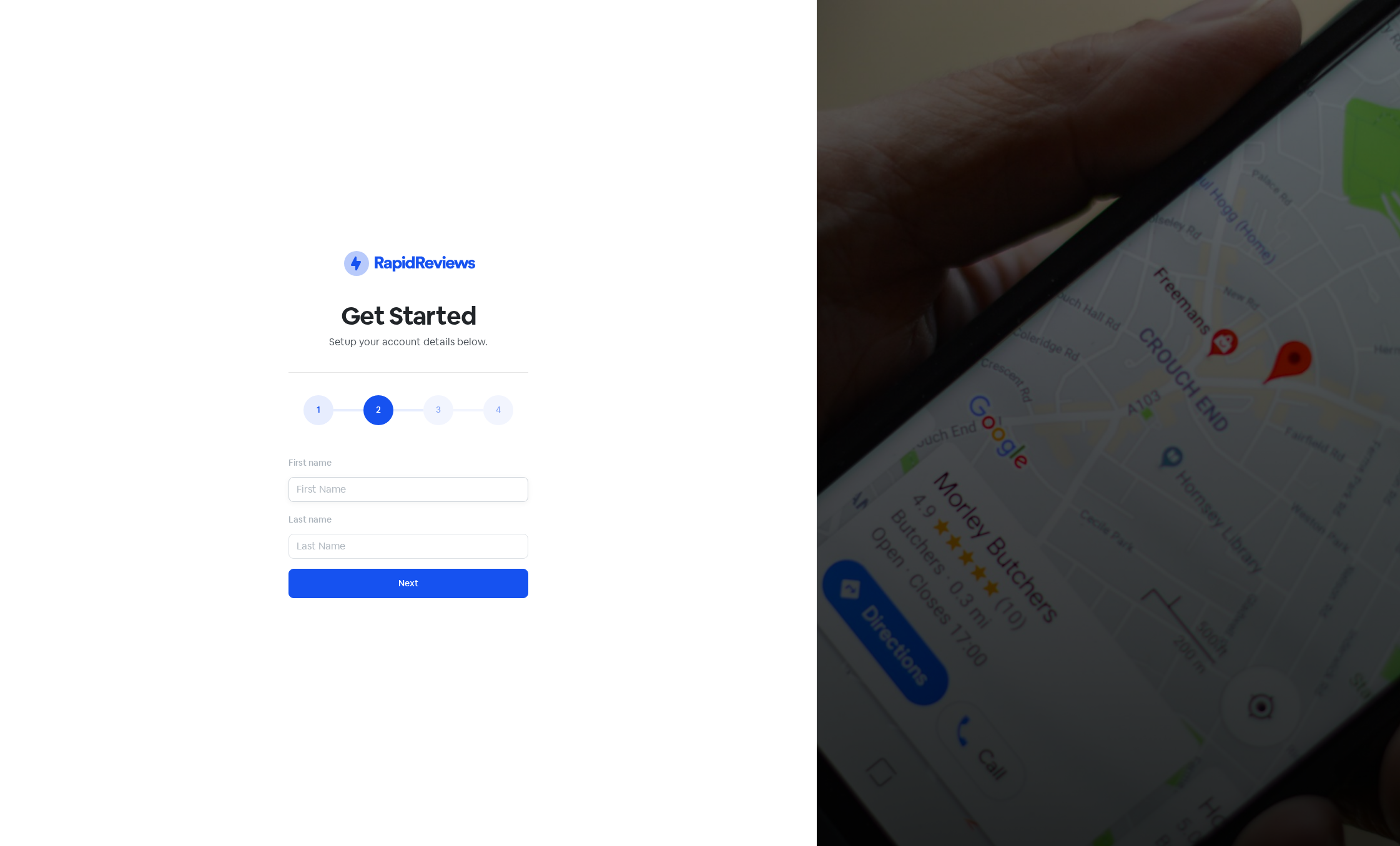
click at [329, 484] on input "text" at bounding box center [408, 489] width 239 height 25
type input "ss"
click at [340, 549] on input "text" at bounding box center [408, 546] width 239 height 25
type input "s"
click at [357, 585] on button "Next" at bounding box center [408, 583] width 239 height 29
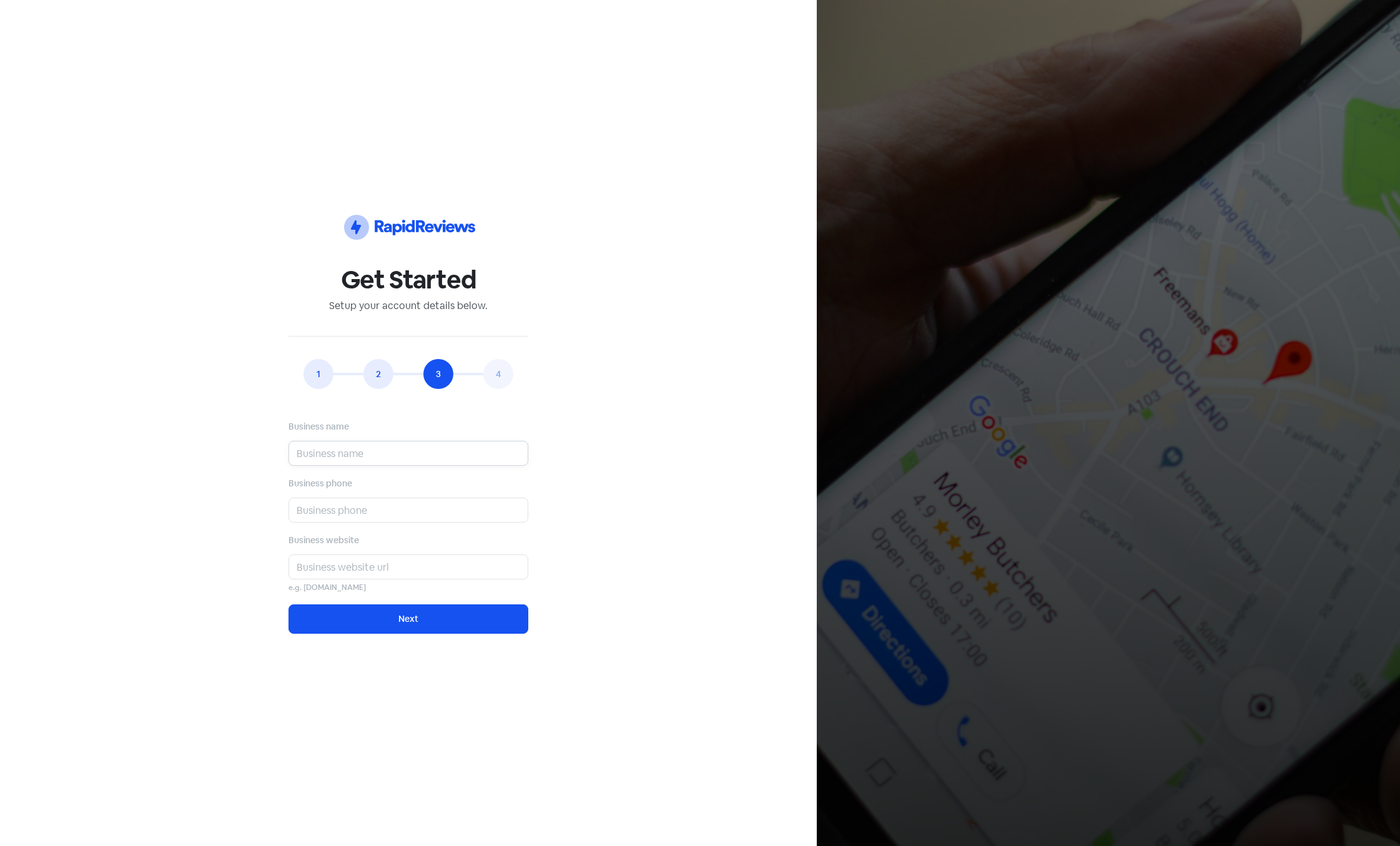
click at [339, 448] on input "text" at bounding box center [408, 453] width 239 height 25
type input "s"
click at [335, 505] on input "text" at bounding box center [408, 510] width 239 height 25
type input "s"
click at [339, 562] on input "text" at bounding box center [408, 567] width 239 height 25
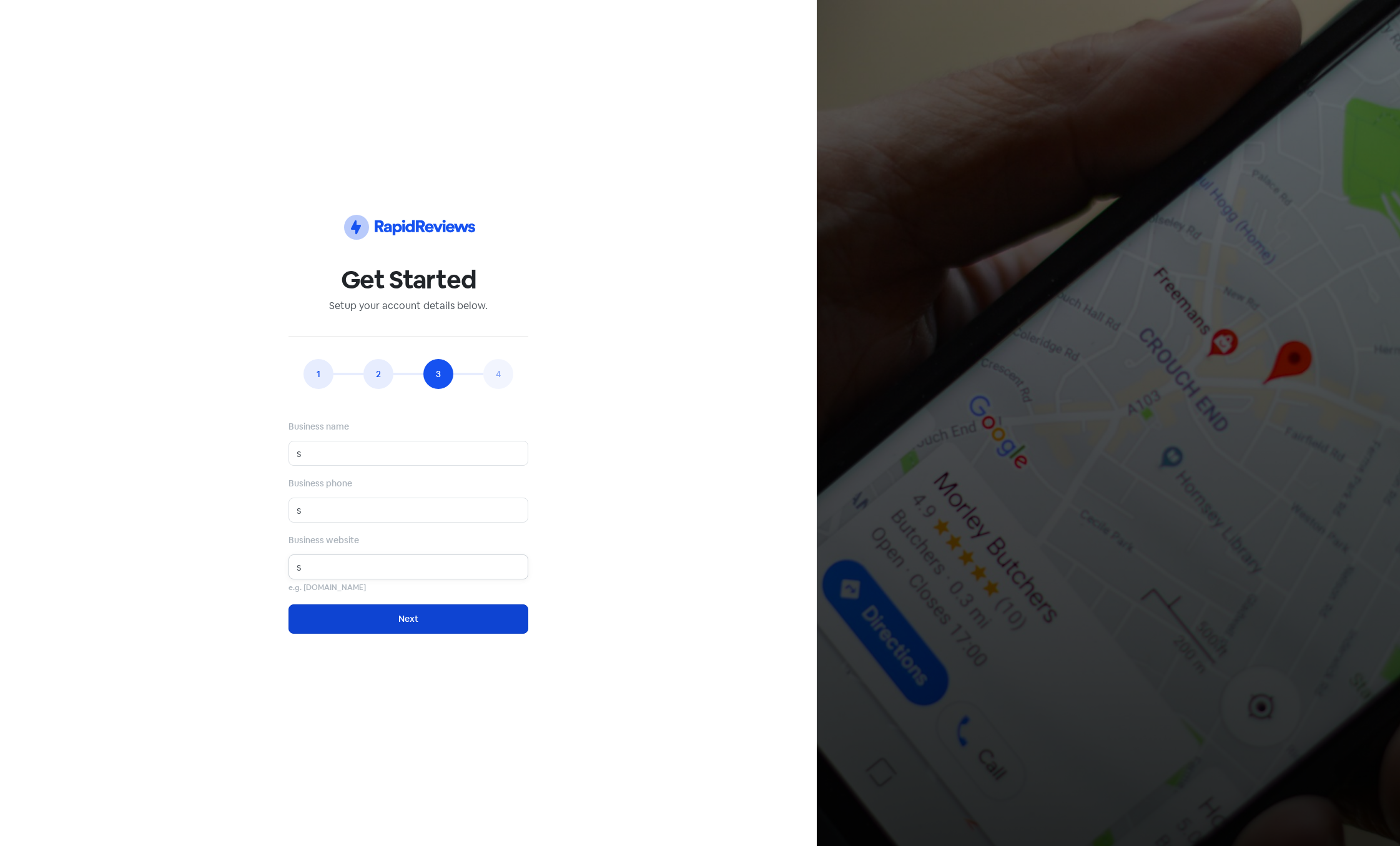
type input "s"
click at [349, 611] on button "Next" at bounding box center [408, 619] width 239 height 29
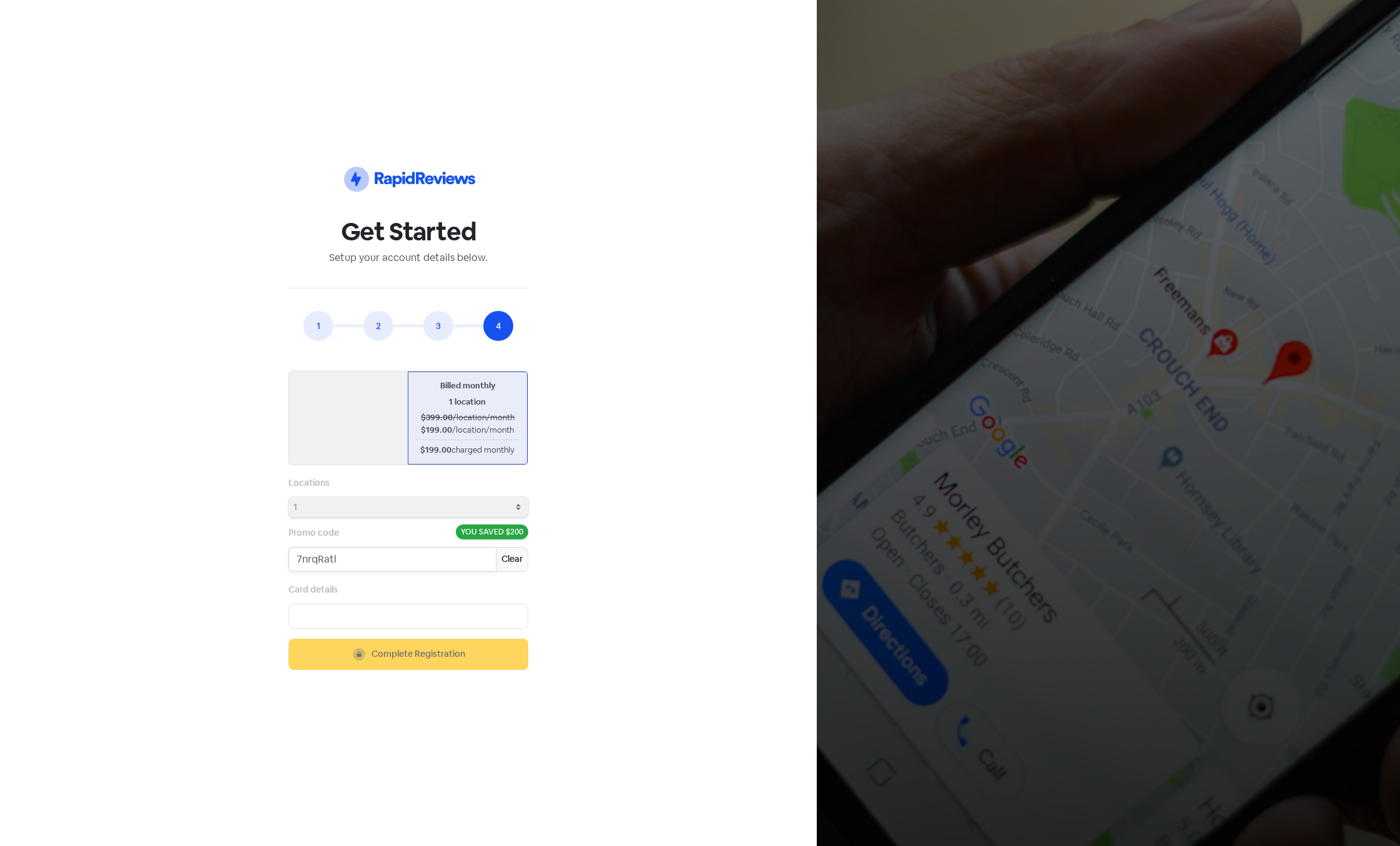
drag, startPoint x: 376, startPoint y: 557, endPoint x: 210, endPoint y: 561, distance: 166.0
click at [288, 561] on input "7nrqRatl" at bounding box center [392, 559] width 208 height 25
paste input "[DATE]"
type input "[DATE]"
click at [508, 556] on button "Clear" at bounding box center [512, 559] width 33 height 25
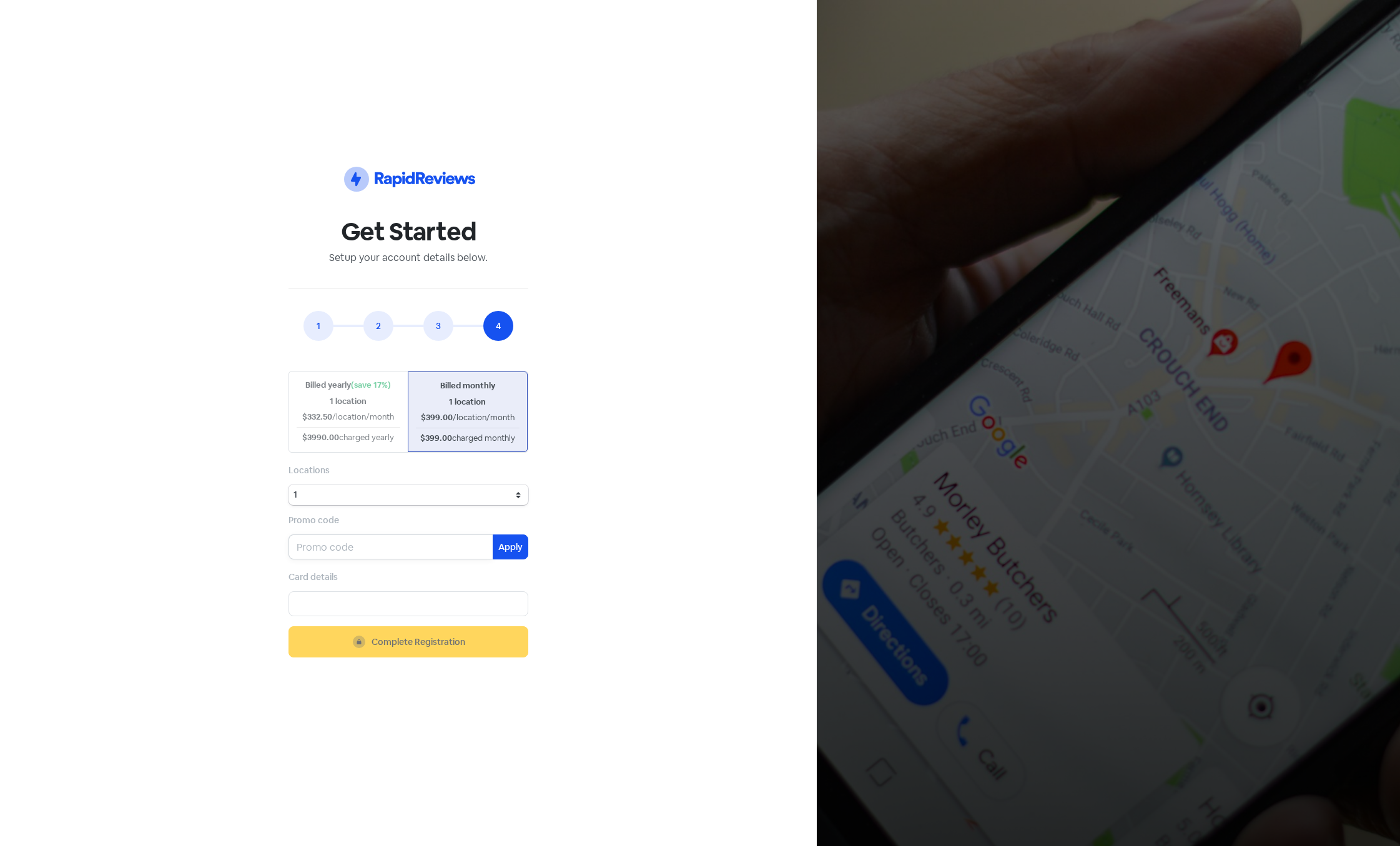
click at [379, 544] on input "text" at bounding box center [391, 547] width 204 height 25
paste input "[DATE]"
type input "[DATE]"
click at [506, 553] on button "Apply" at bounding box center [510, 547] width 36 height 25
click at [139, 326] on div "Icon For Thunder-circle Get Started Setup your account details below. 1 2 3 4 E…" at bounding box center [408, 423] width 727 height 786
